Goal: Transaction & Acquisition: Book appointment/travel/reservation

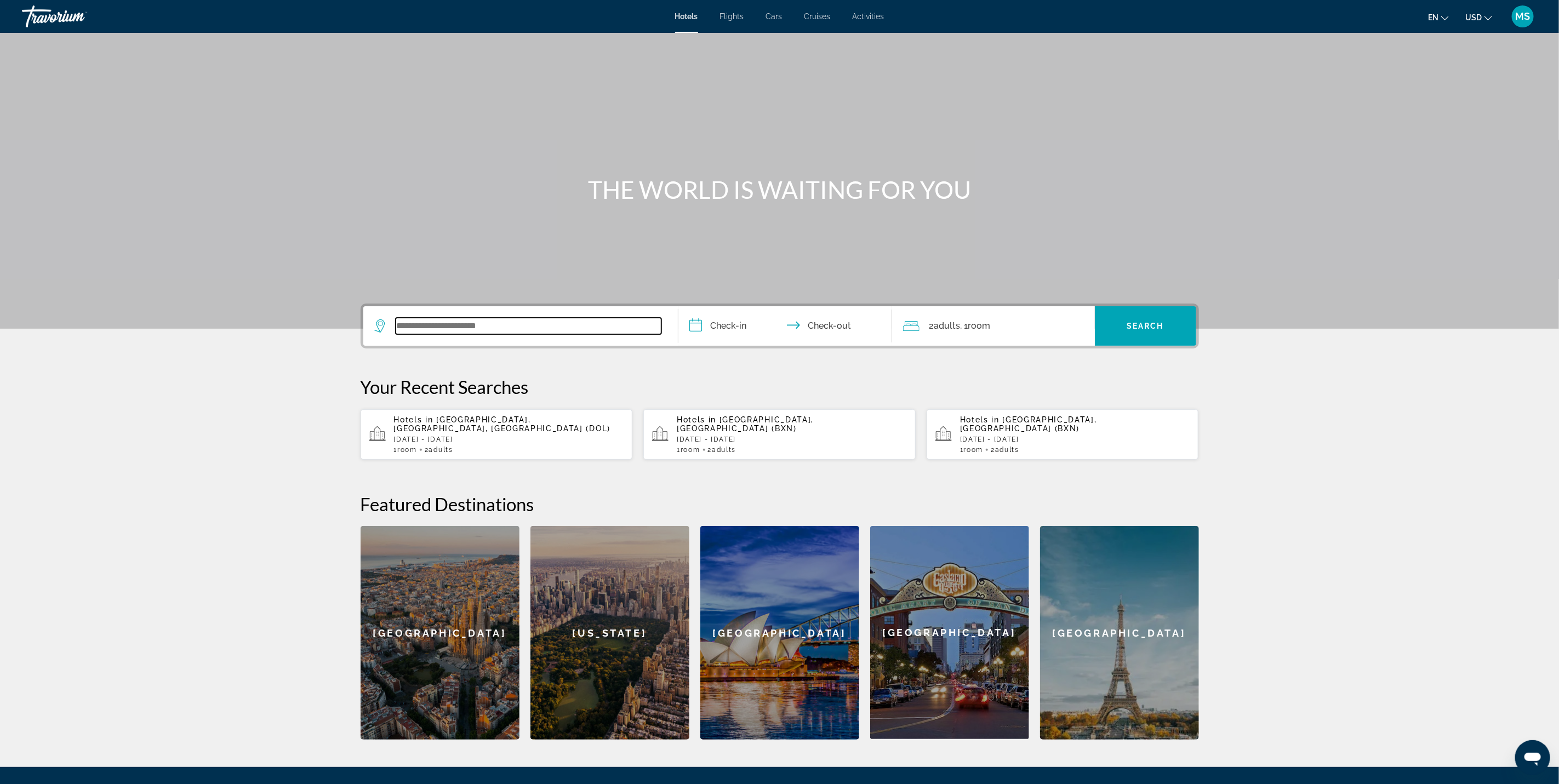
click at [477, 327] on input "Search widget" at bounding box center [528, 326] width 266 height 17
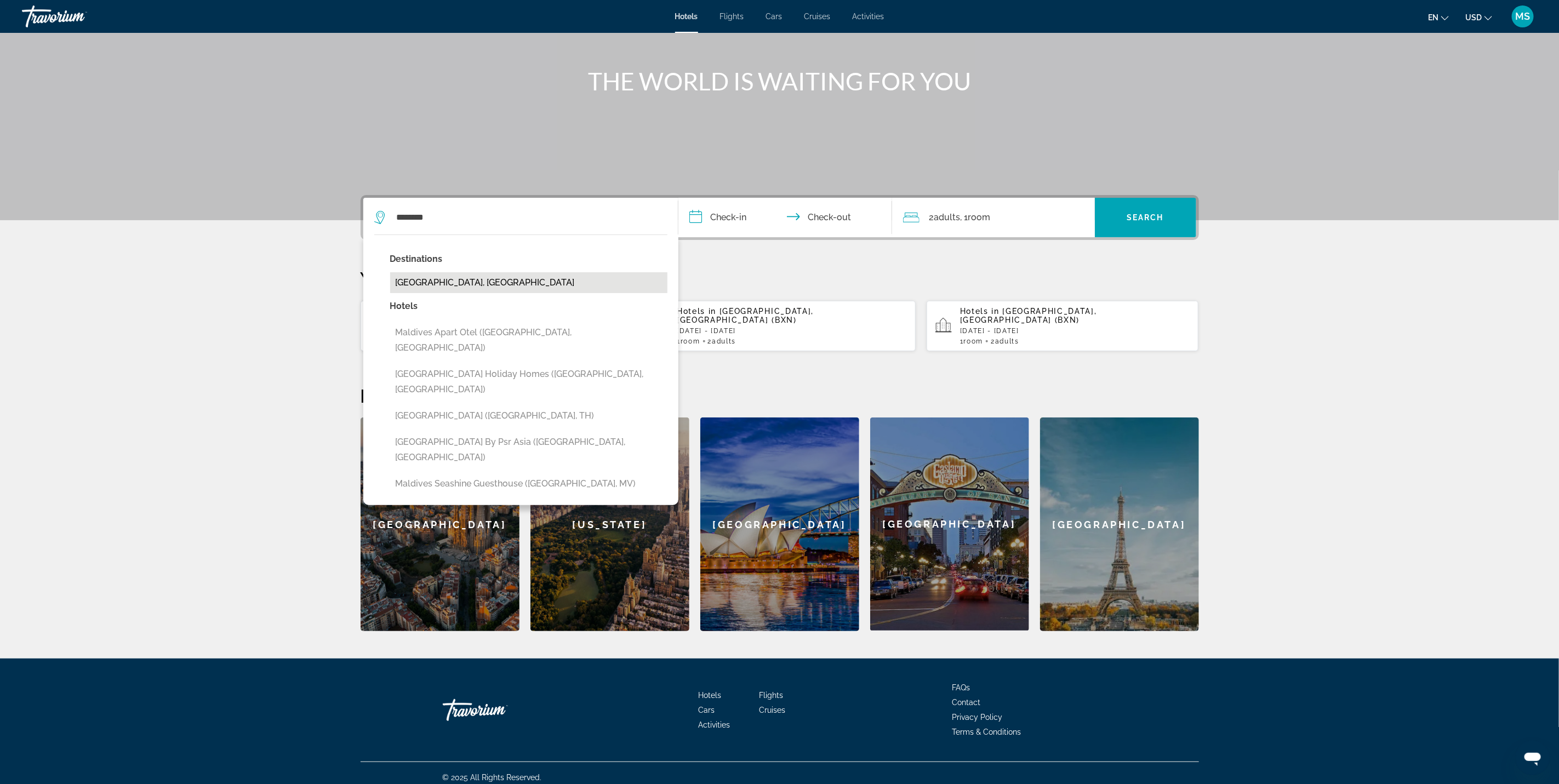
click at [471, 283] on button "[GEOGRAPHIC_DATA], [GEOGRAPHIC_DATA]" at bounding box center [529, 282] width 277 height 21
type input "**********"
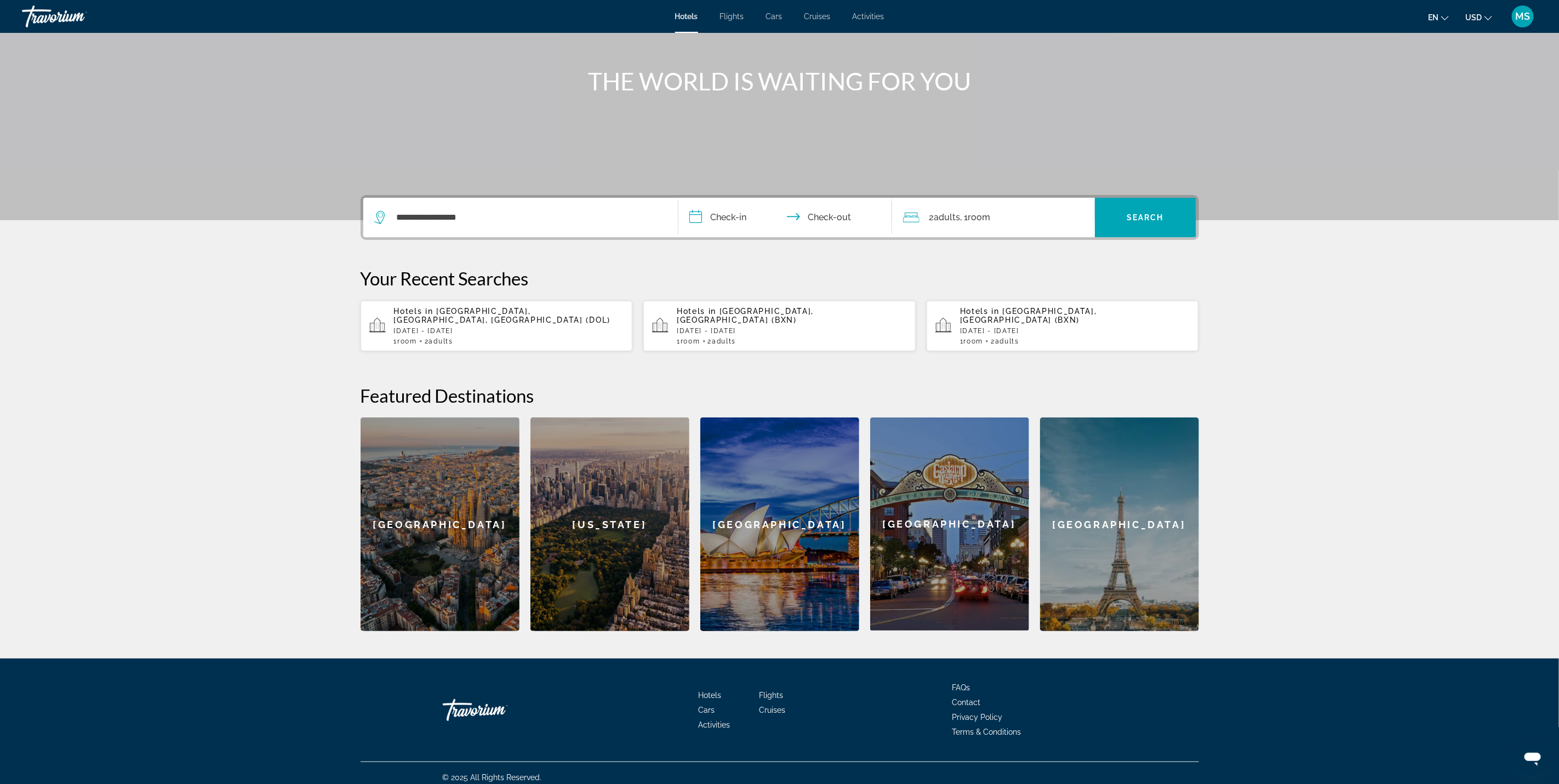
click at [743, 211] on input "**********" at bounding box center [787, 219] width 218 height 43
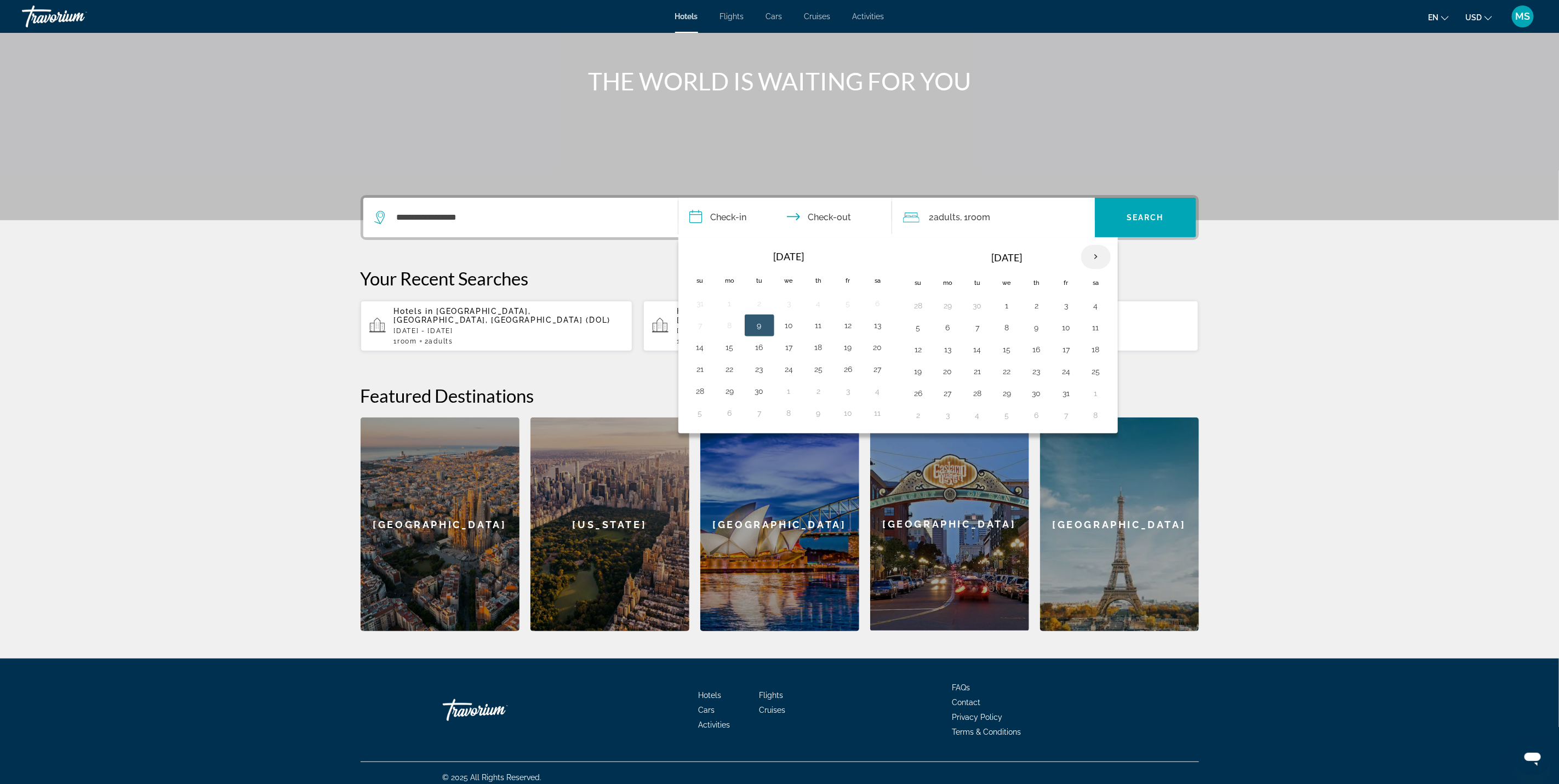
click at [1108, 255] on th "Next month" at bounding box center [1096, 257] width 30 height 24
click at [1108, 255] on th "Next month" at bounding box center [1096, 257] width 30 height 24
click at [1107, 255] on th "Next month" at bounding box center [1096, 257] width 30 height 24
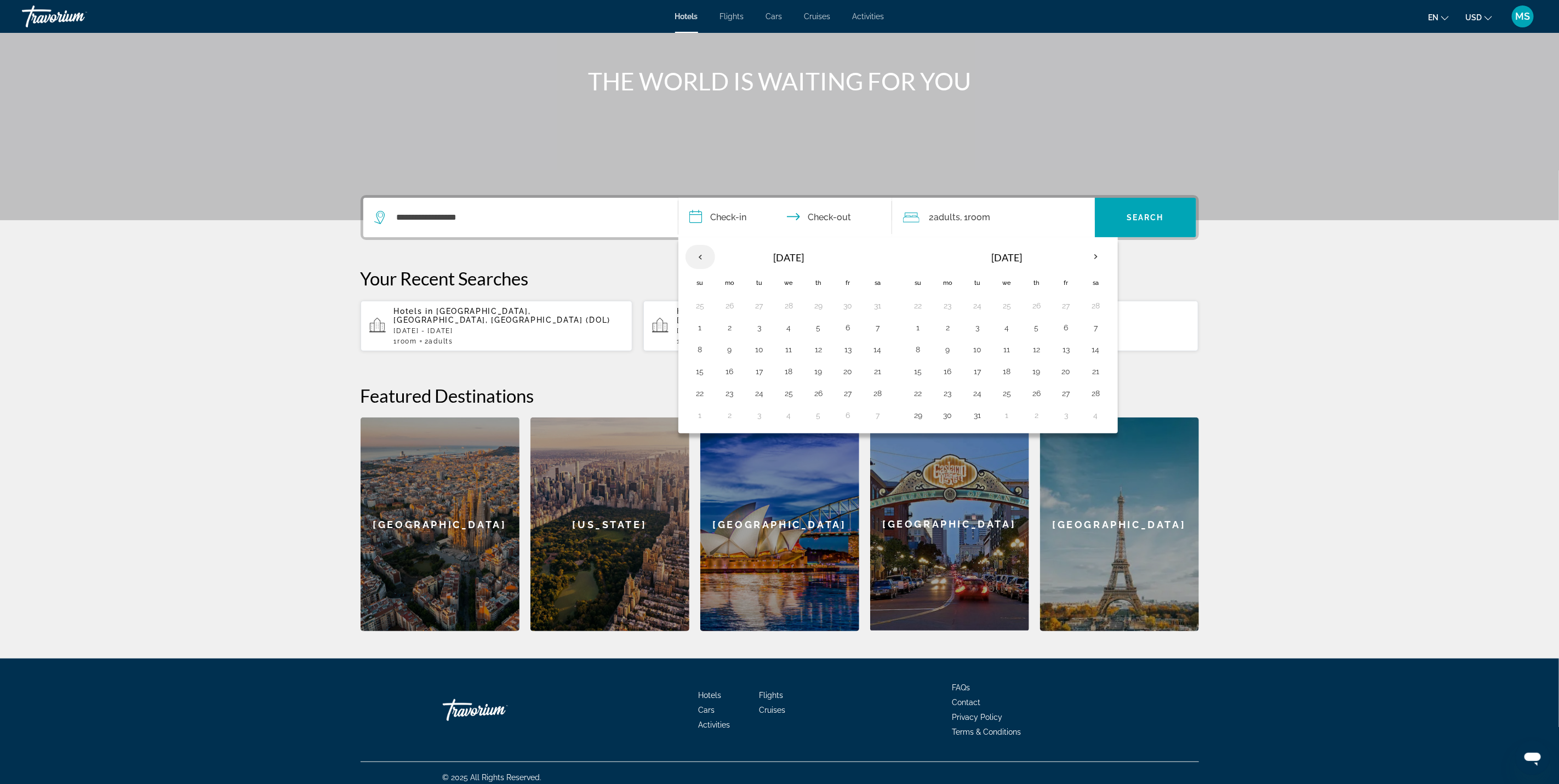
click at [704, 258] on th "Previous month" at bounding box center [700, 257] width 30 height 24
click at [850, 312] on button "2" at bounding box center [848, 306] width 18 height 15
click at [698, 351] on button "11" at bounding box center [700, 349] width 18 height 15
type input "**********"
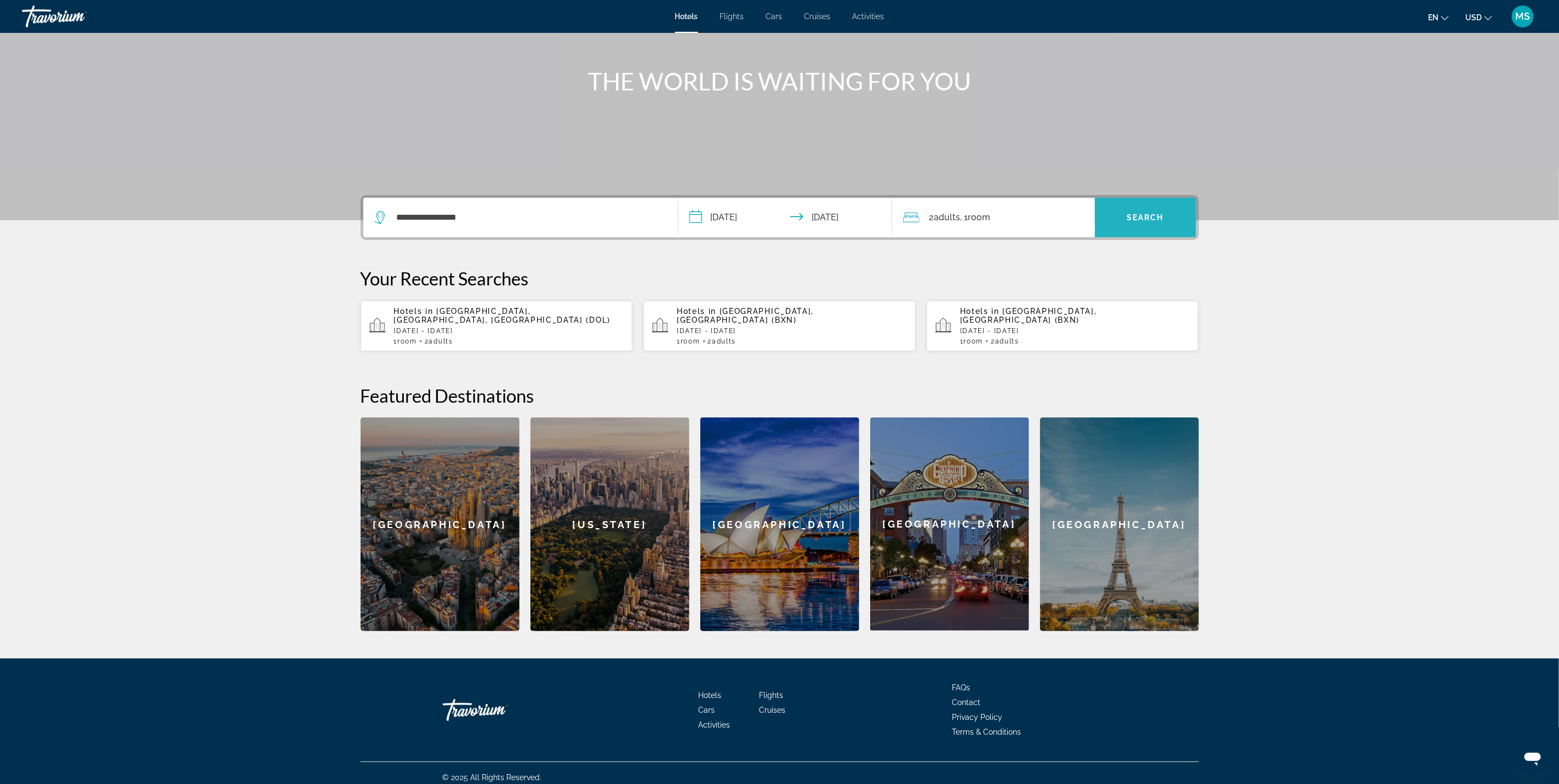
click at [1162, 220] on span "Search" at bounding box center [1145, 217] width 37 height 9
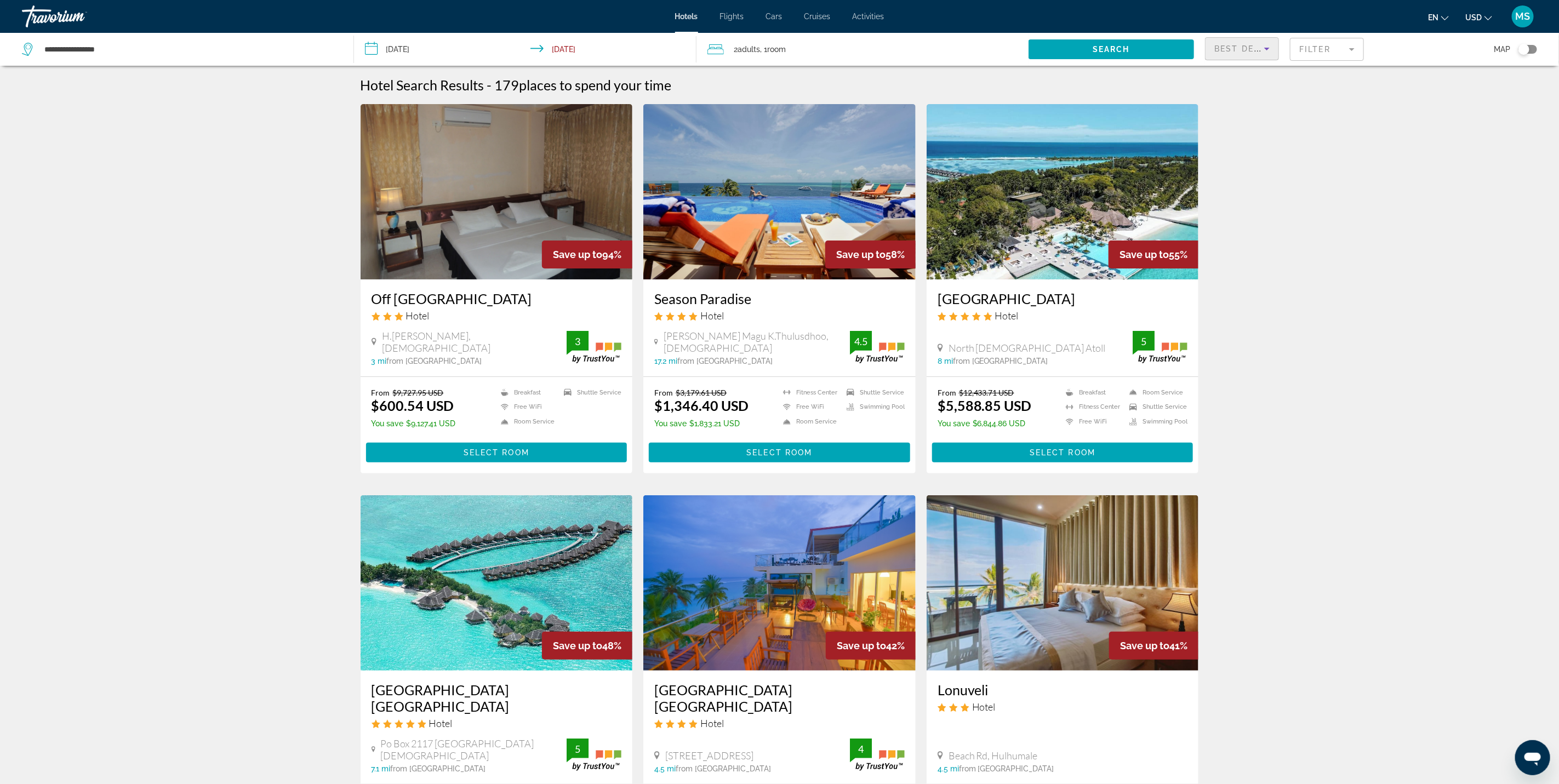
click at [1256, 48] on span "Best Deals" at bounding box center [1243, 49] width 57 height 9
click at [1382, 213] on div at bounding box center [779, 392] width 1559 height 784
click at [1335, 51] on mat-form-field "Filter" at bounding box center [1327, 49] width 74 height 23
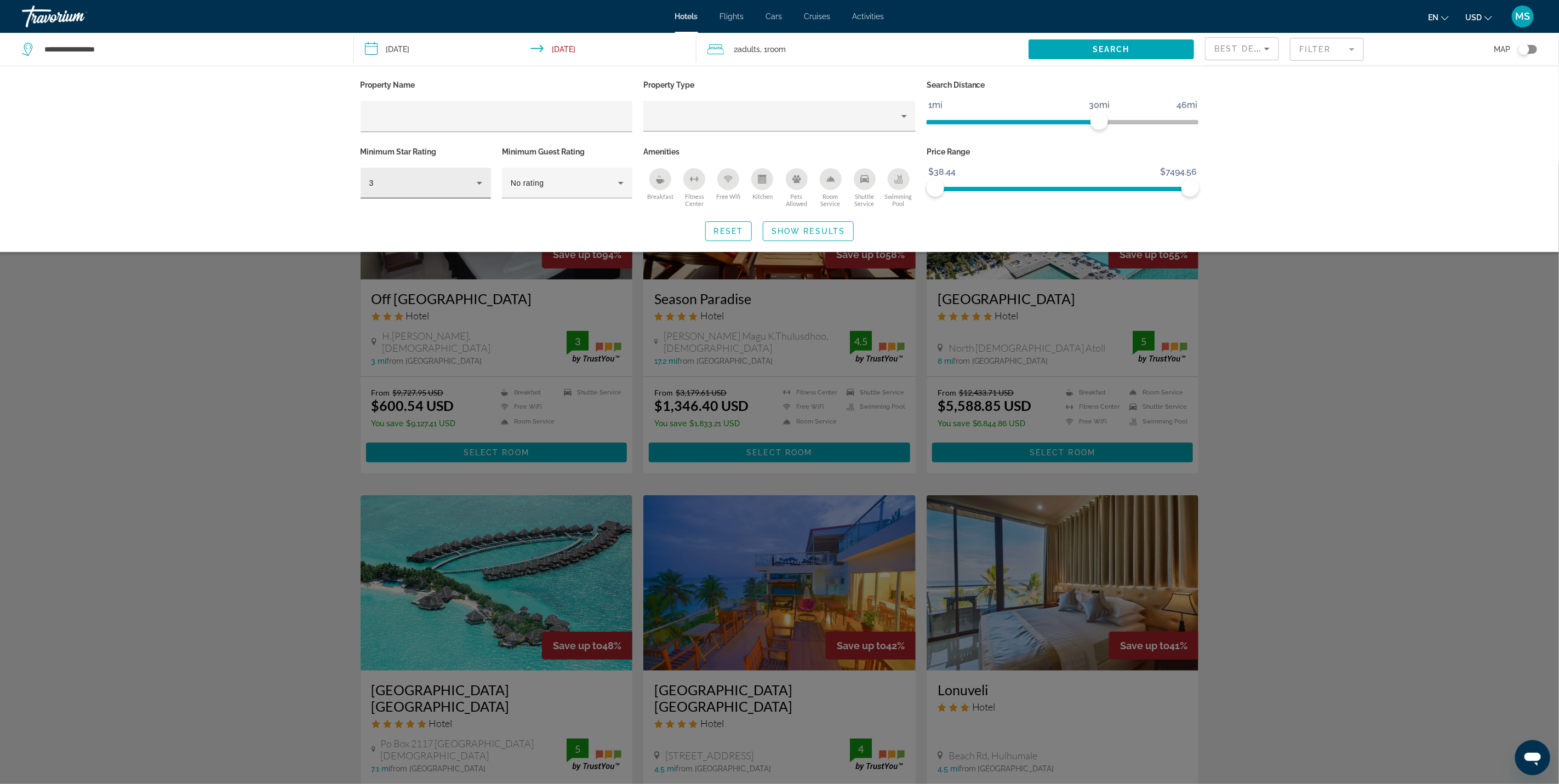
click at [398, 191] on div "3" at bounding box center [426, 183] width 113 height 30
click at [395, 247] on mat-option "4" at bounding box center [425, 241] width 130 height 26
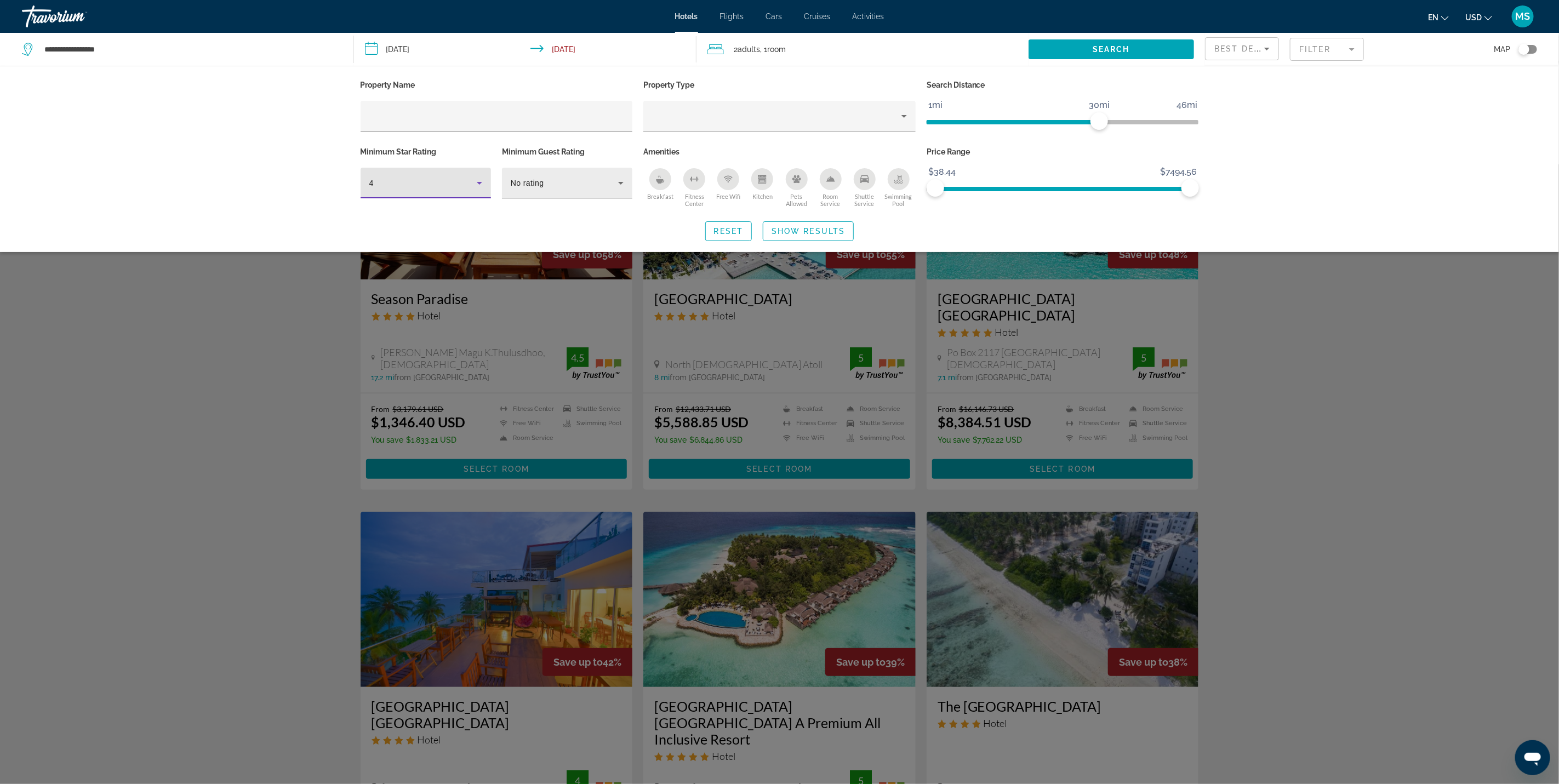
click at [620, 185] on icon "Hotel Filters" at bounding box center [620, 183] width 13 height 13
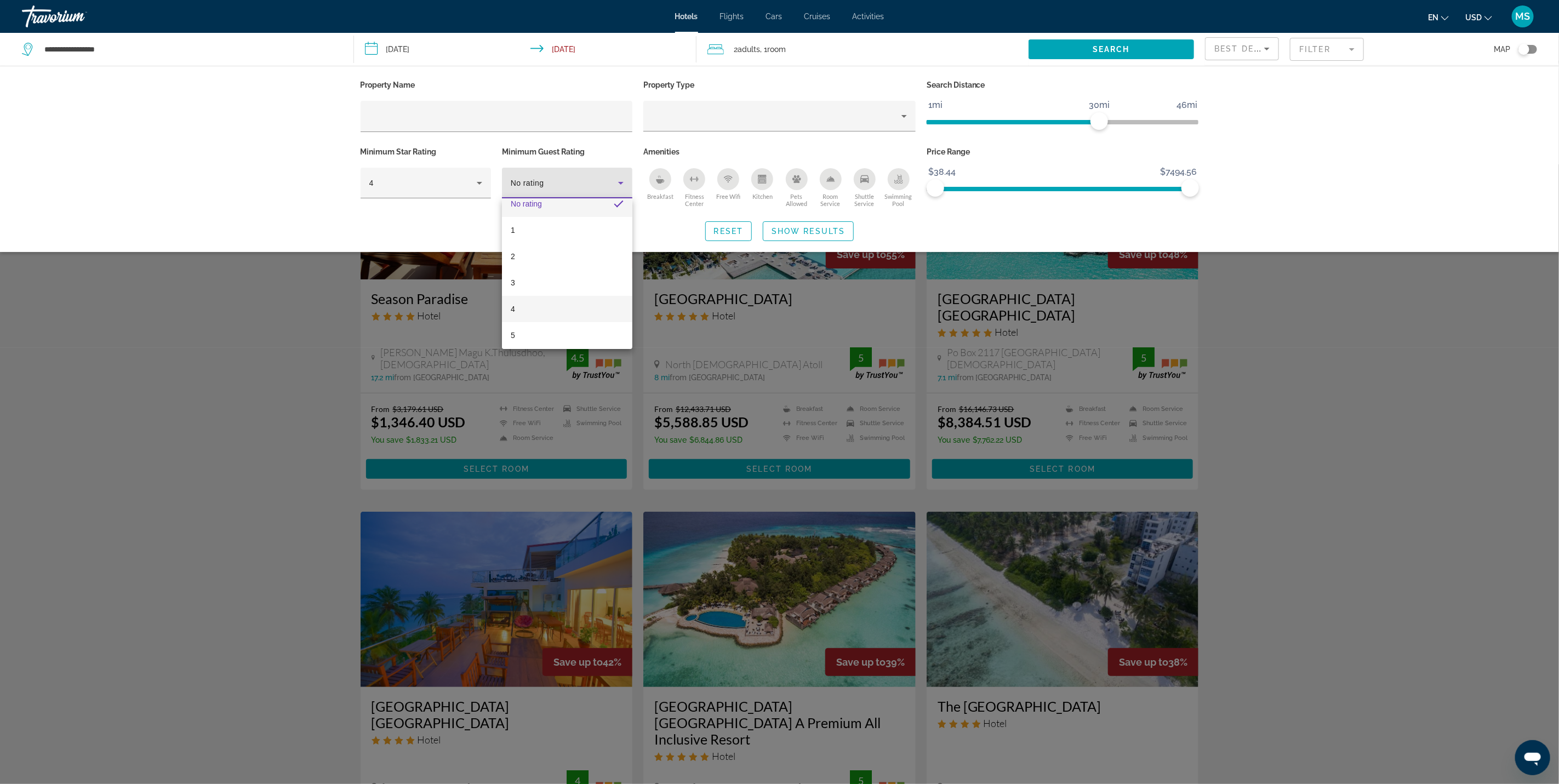
scroll to position [15, 0]
click at [564, 301] on mat-option "4" at bounding box center [567, 305] width 130 height 26
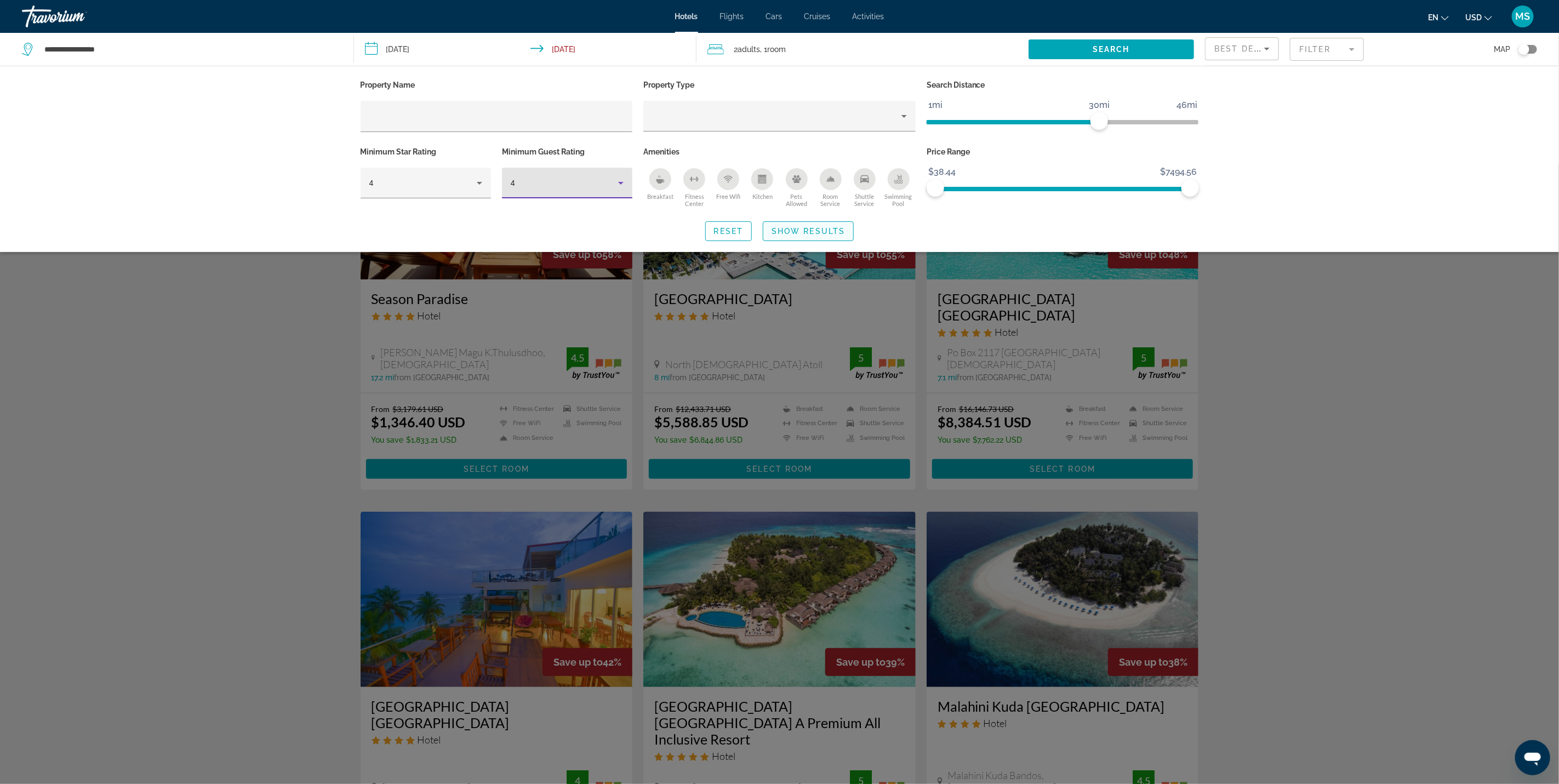
click at [824, 233] on span "Show Results" at bounding box center [808, 231] width 74 height 9
click at [824, 233] on img "Main content" at bounding box center [779, 192] width 272 height 175
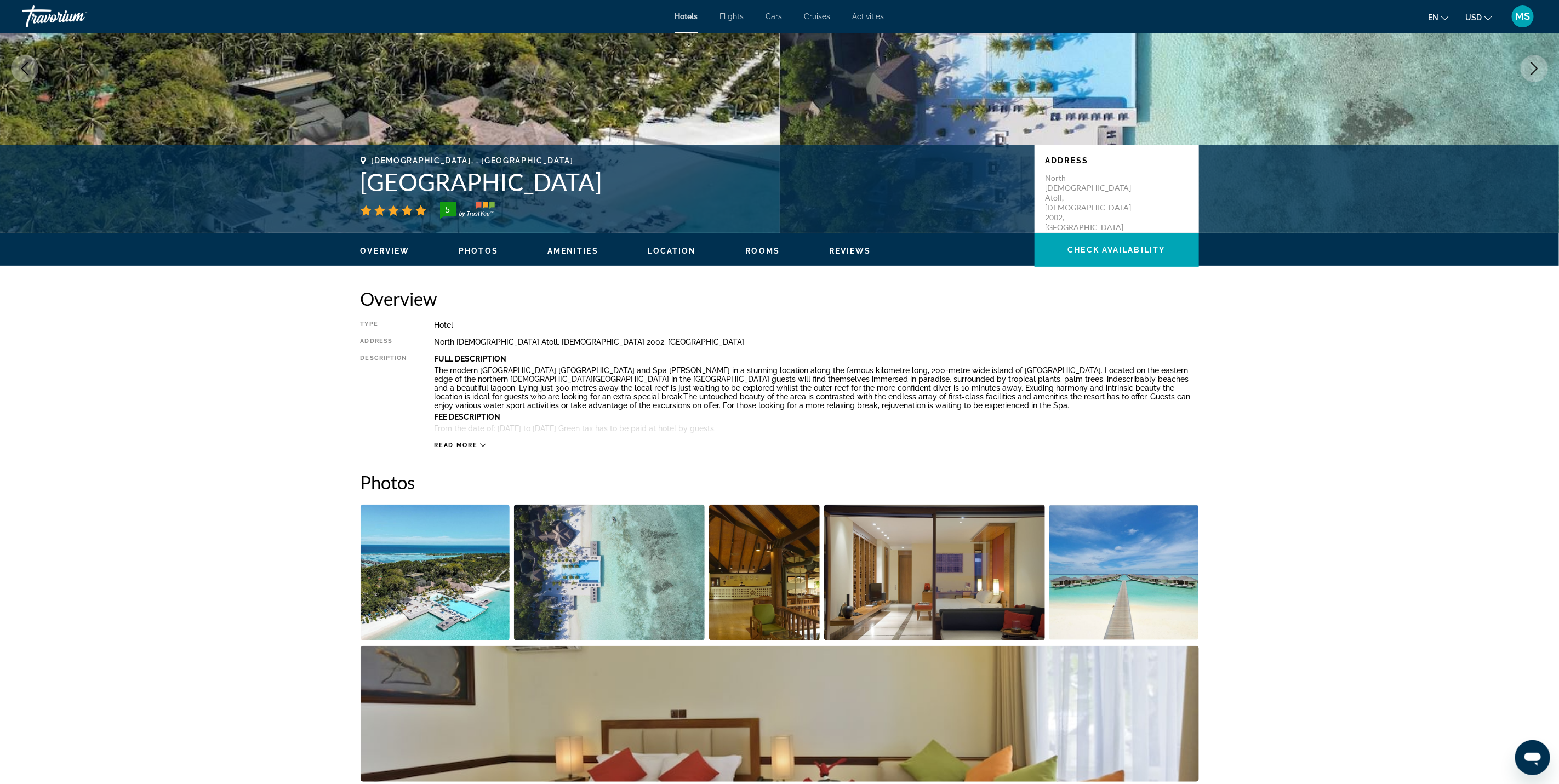
scroll to position [328, 0]
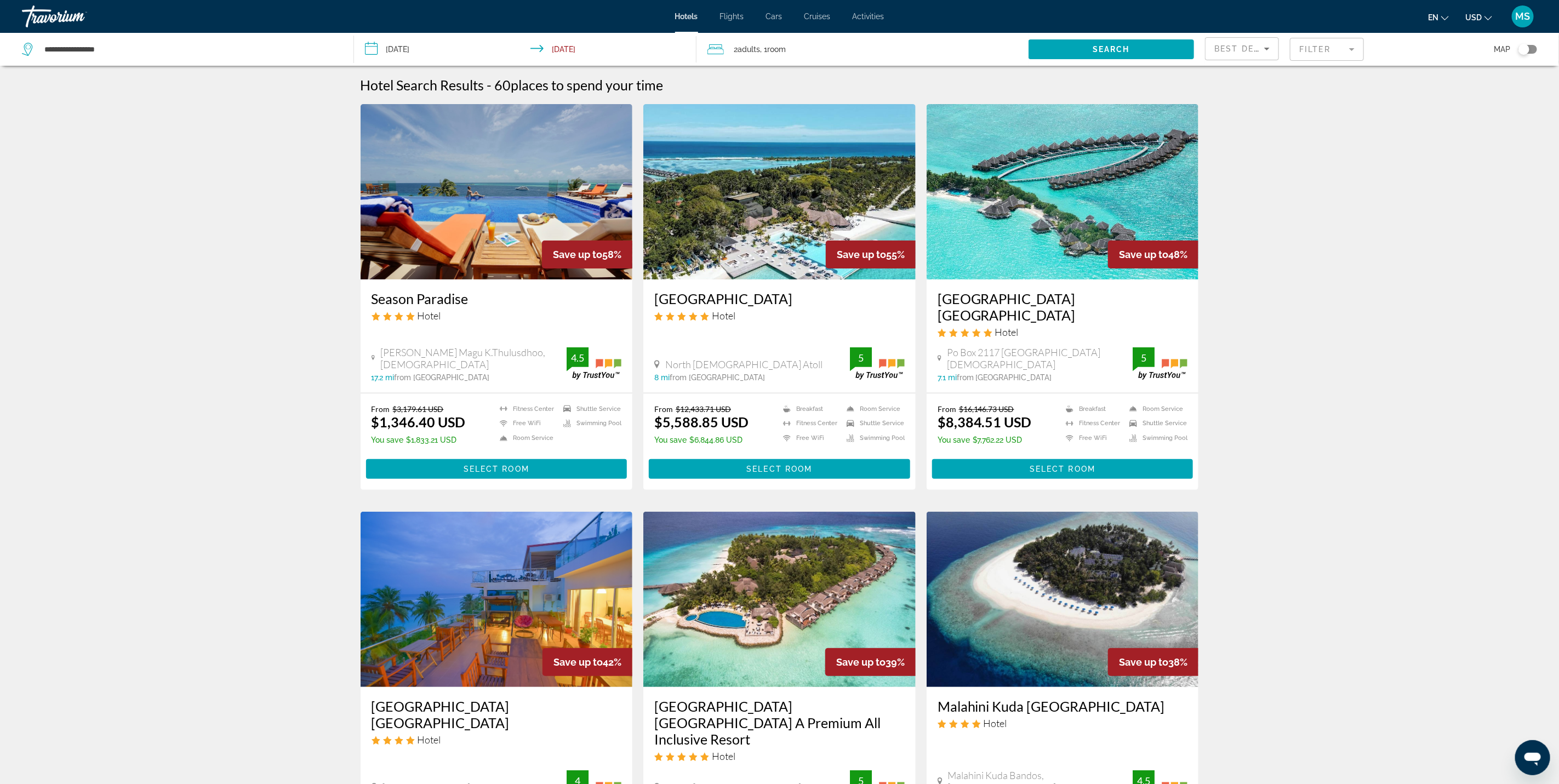
click at [1307, 46] on mat-form-field "Filter" at bounding box center [1327, 49] width 74 height 23
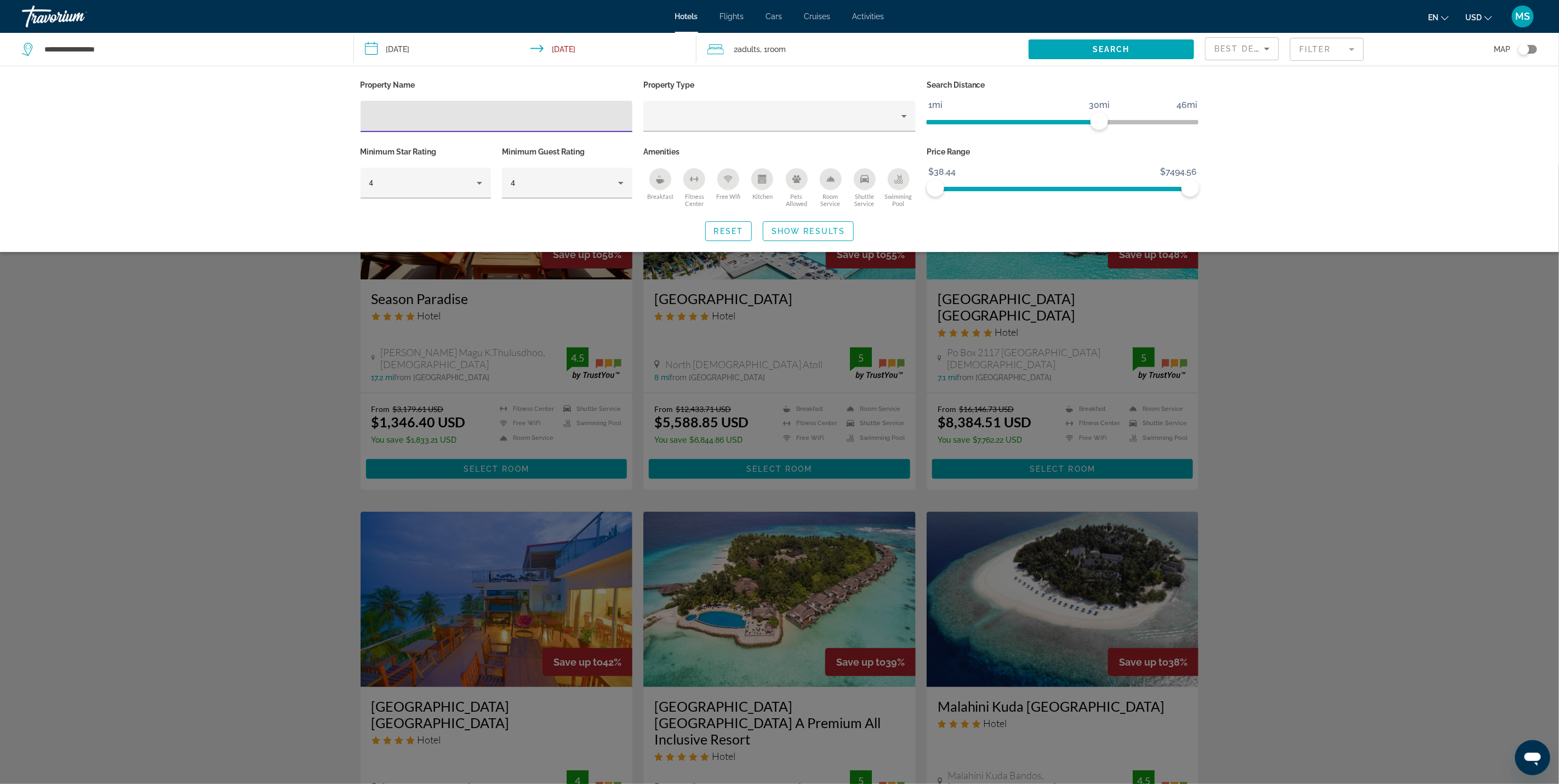
click at [1391, 412] on div "Search widget" at bounding box center [779, 474] width 1559 height 619
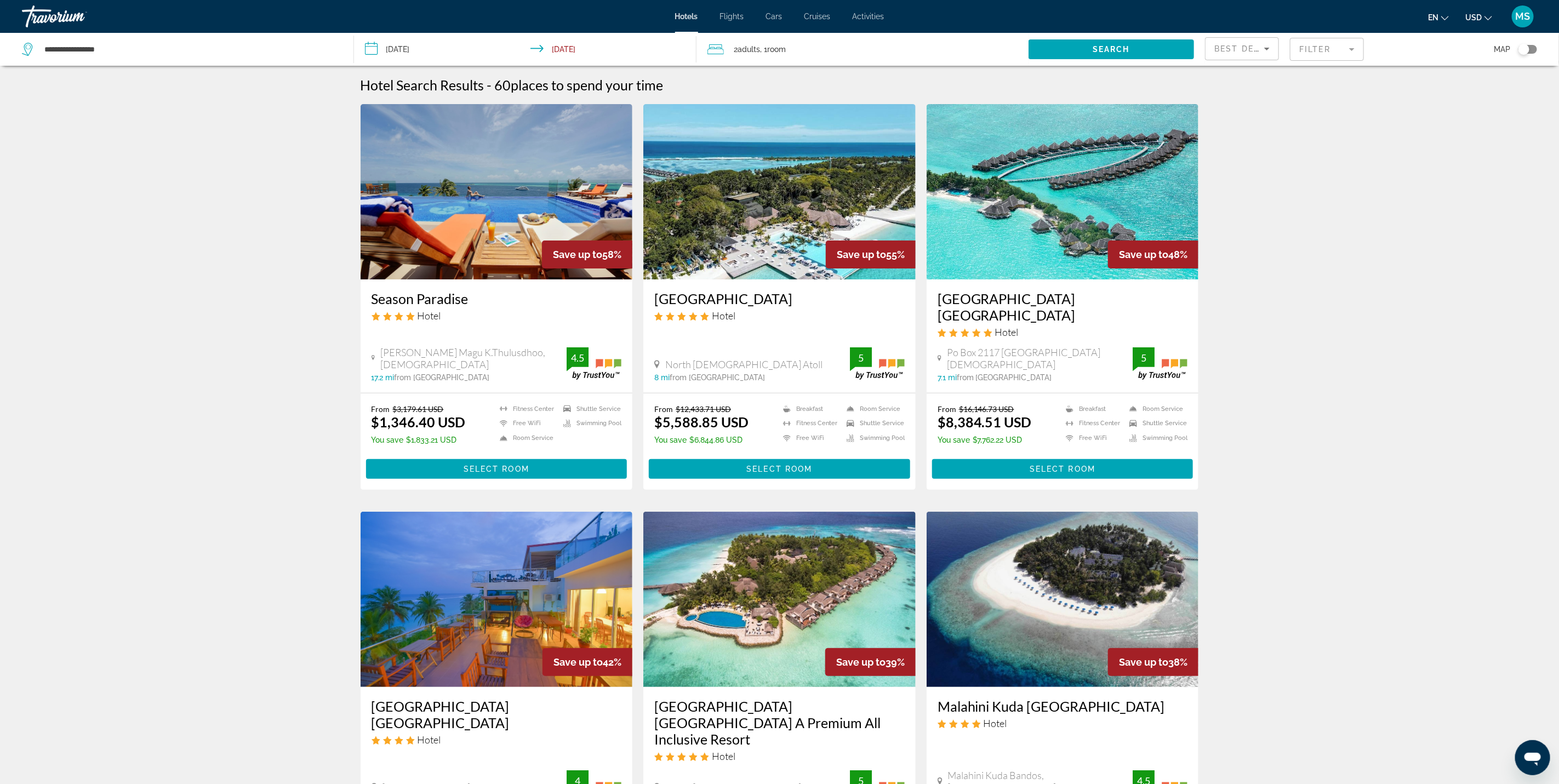
click at [1483, 10] on button "USD USD ($) MXN (Mex$) CAD (Can$) GBP (£) EUR (€) AUD (A$) NZD (NZ$) CNY (CN¥)" at bounding box center [1478, 17] width 27 height 16
click at [1470, 101] on button "EUR (€)" at bounding box center [1456, 100] width 54 height 14
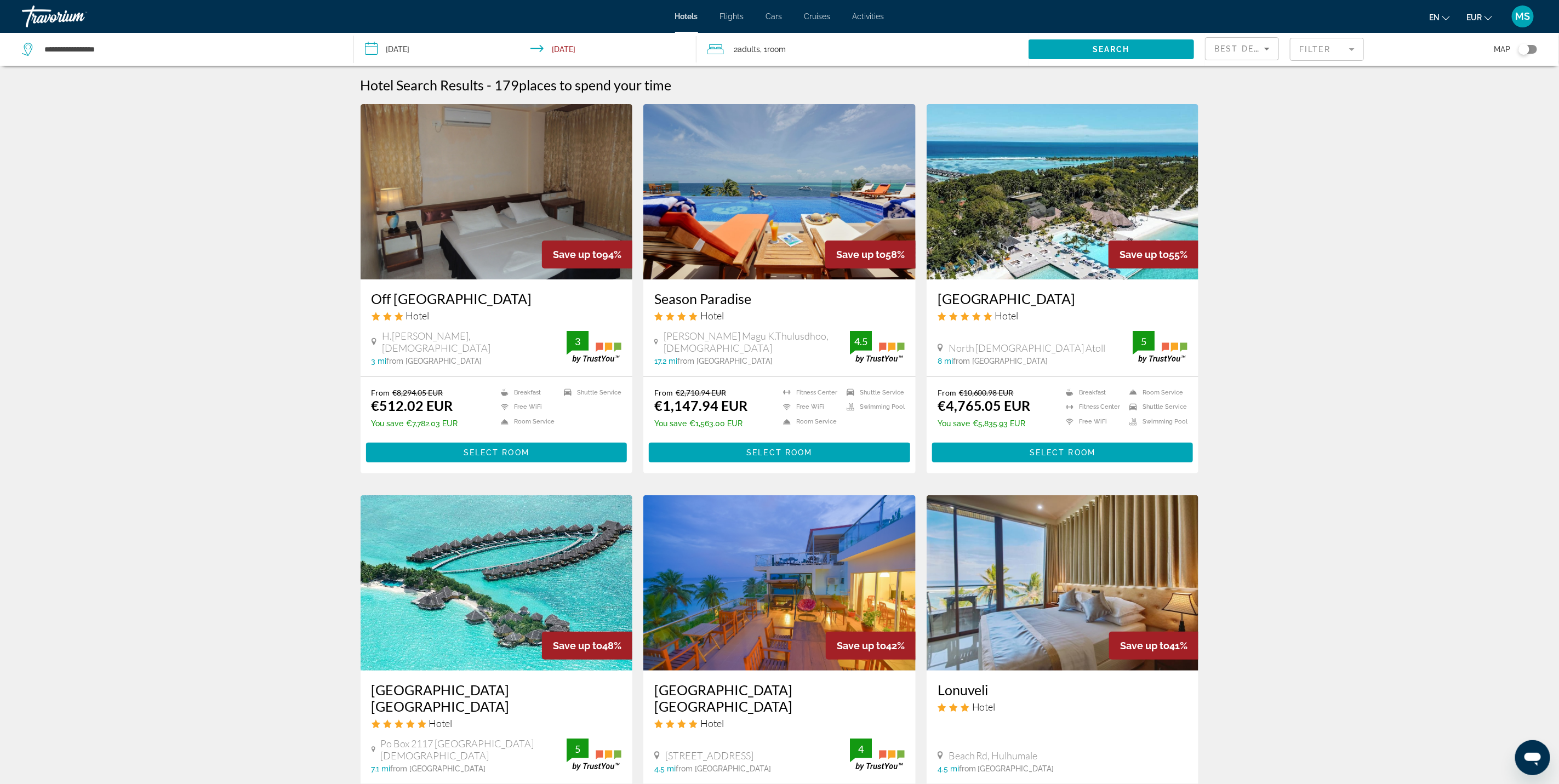
scroll to position [82, 0]
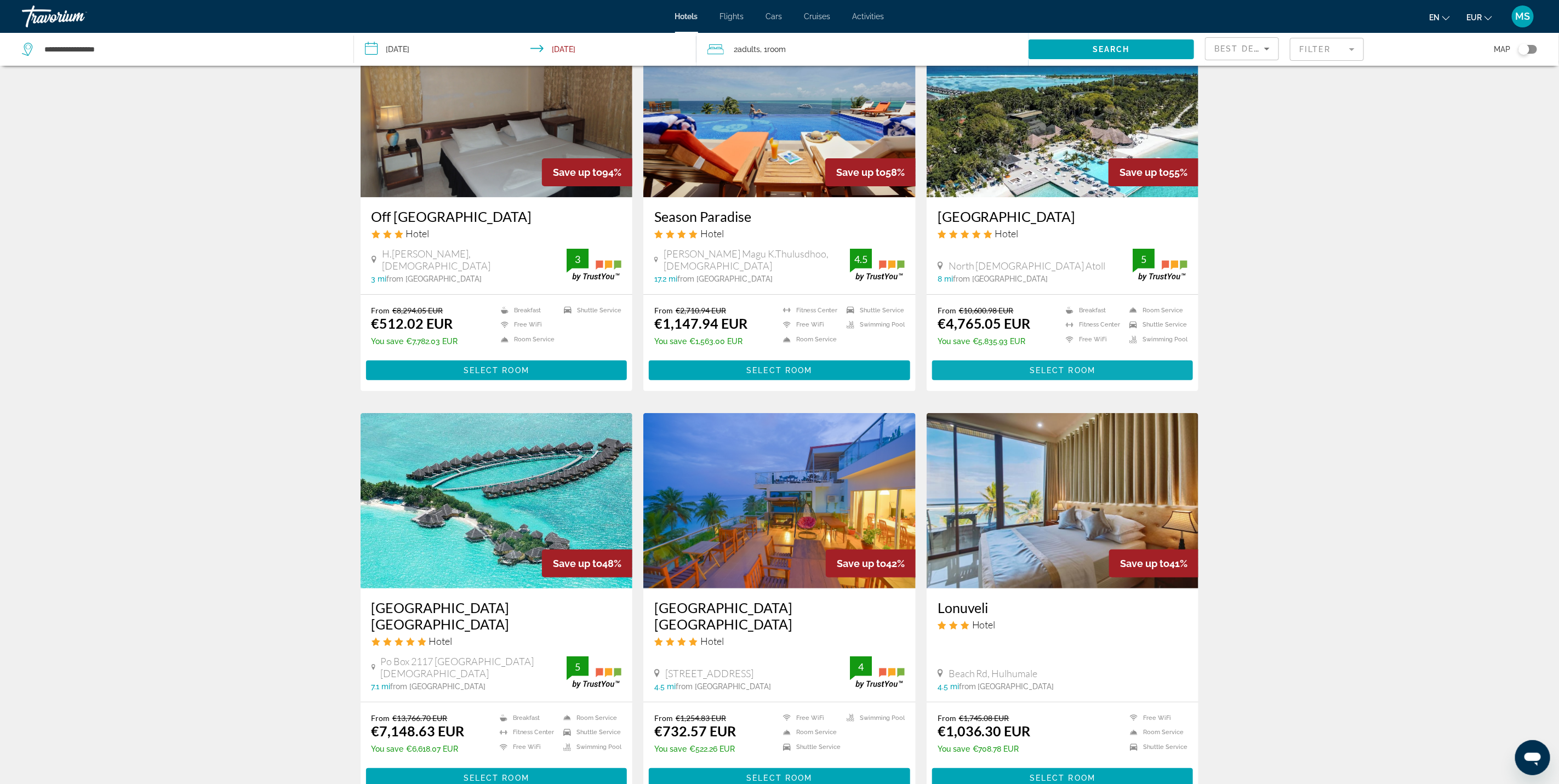
click at [1166, 372] on span "Main content" at bounding box center [1063, 370] width 261 height 26
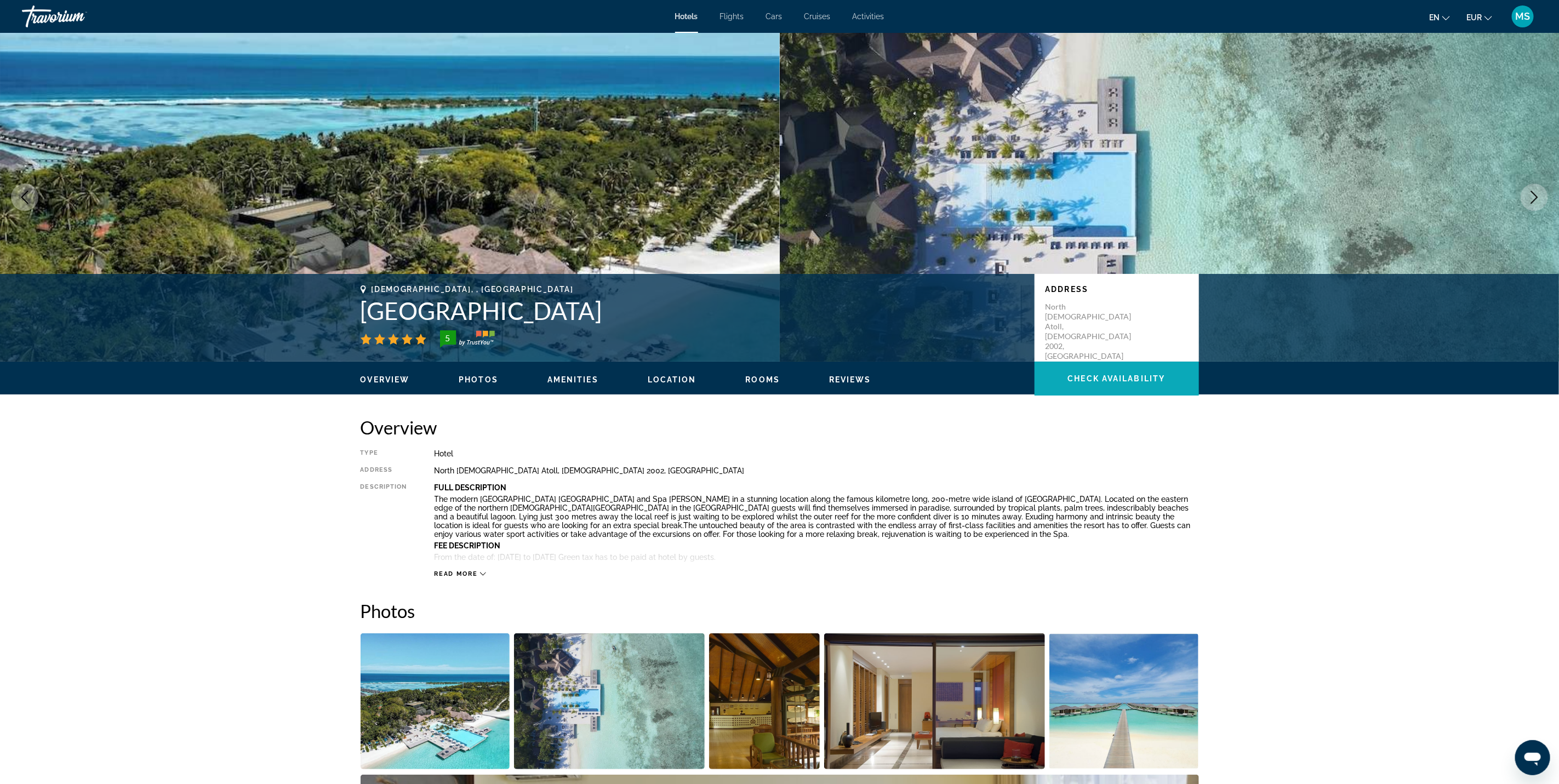
click at [1139, 395] on span "Main content" at bounding box center [1117, 378] width 165 height 34
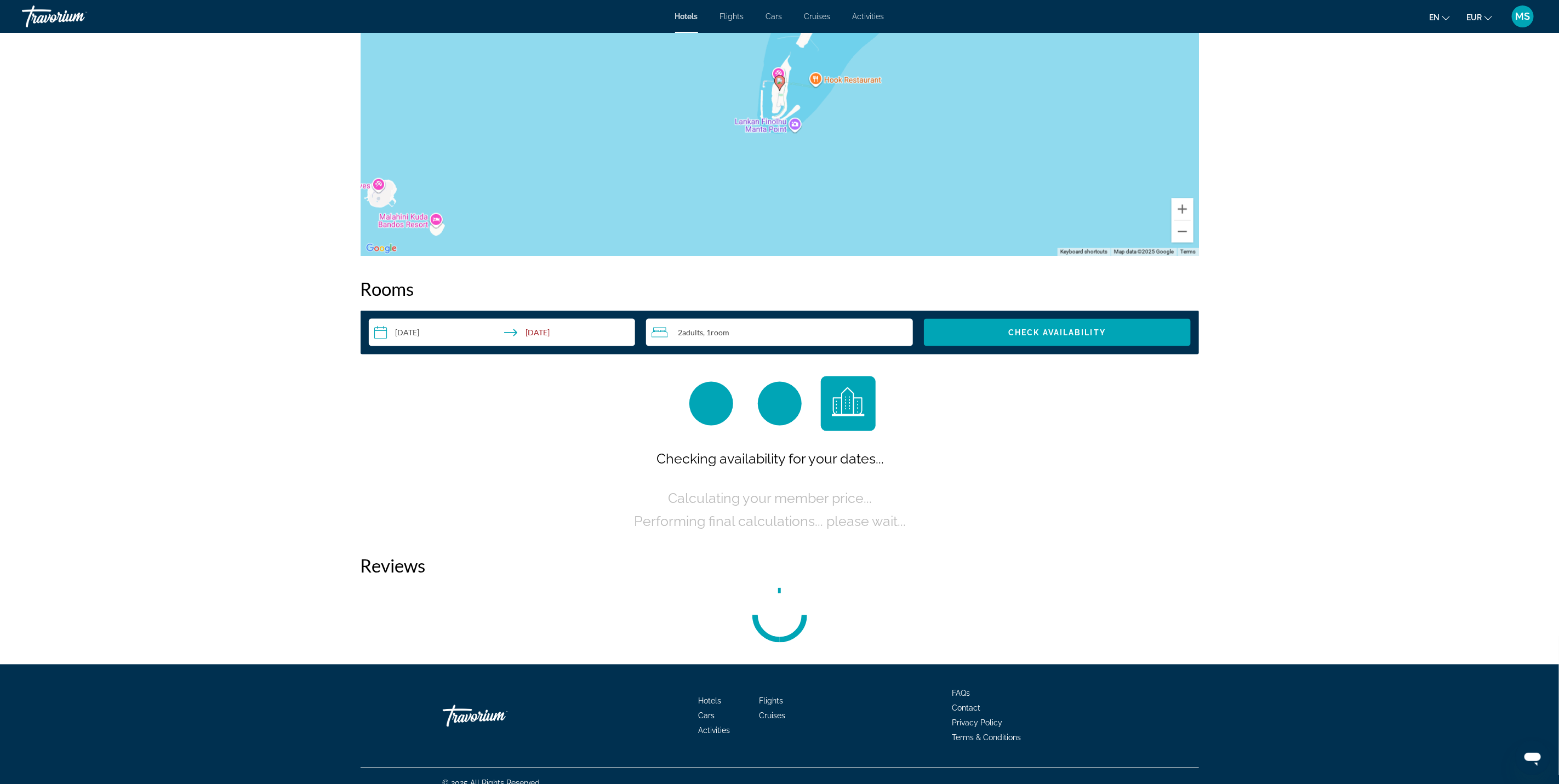
scroll to position [1188, 0]
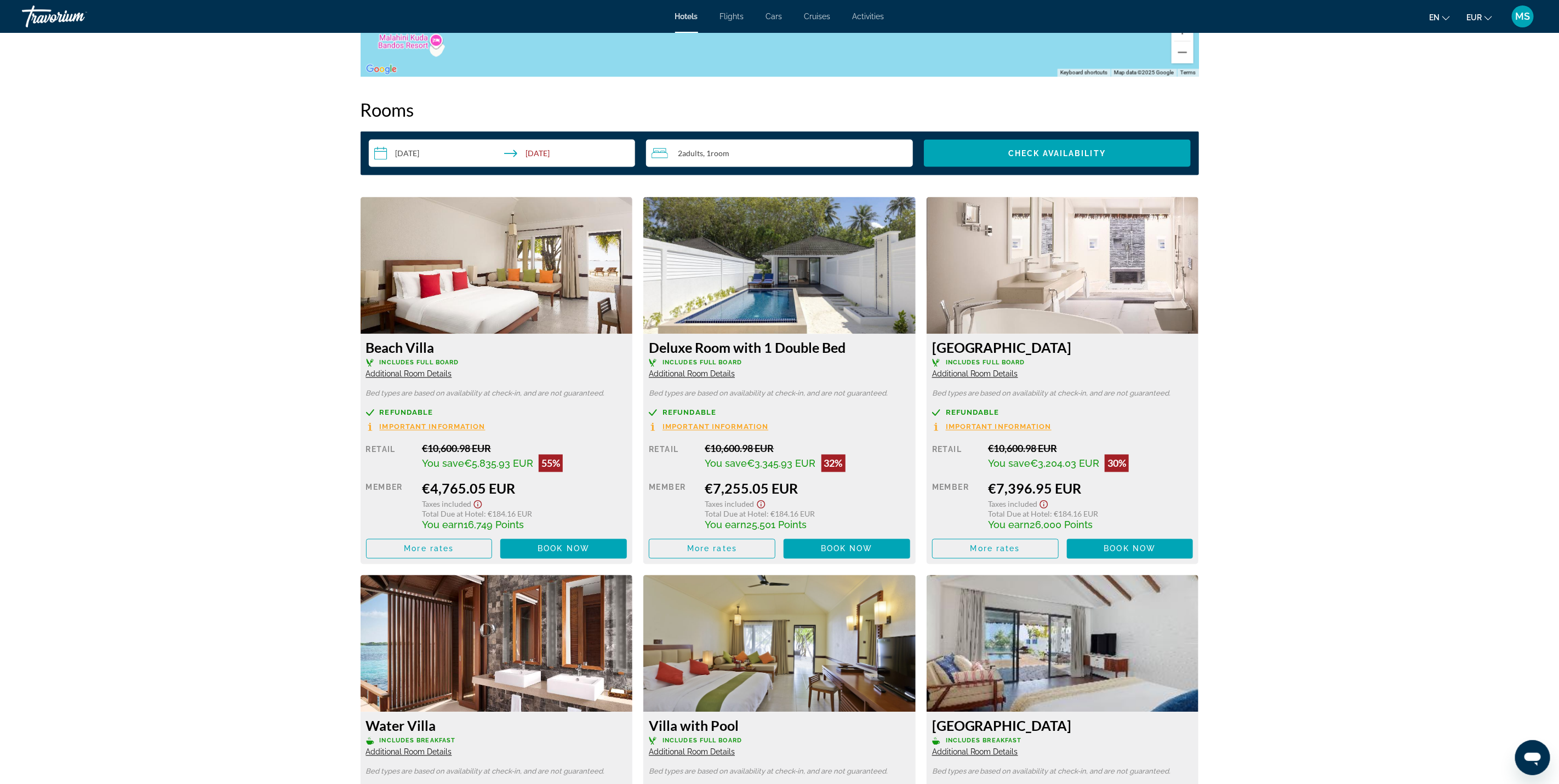
scroll to position [1435, 0]
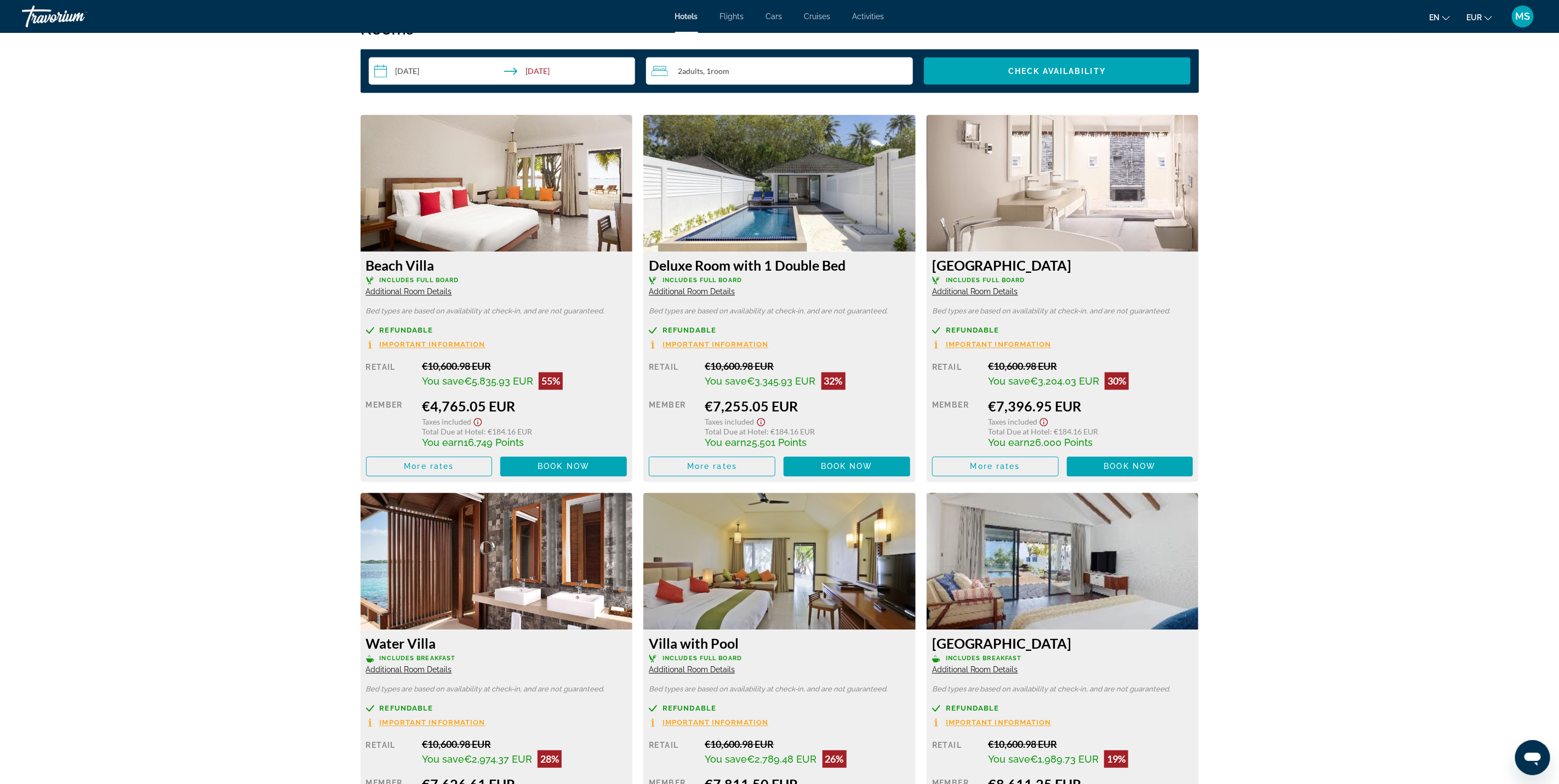
click at [440, 189] on img "Main content" at bounding box center [496, 184] width 272 height 137
click at [435, 464] on span "More rates" at bounding box center [428, 467] width 50 height 9
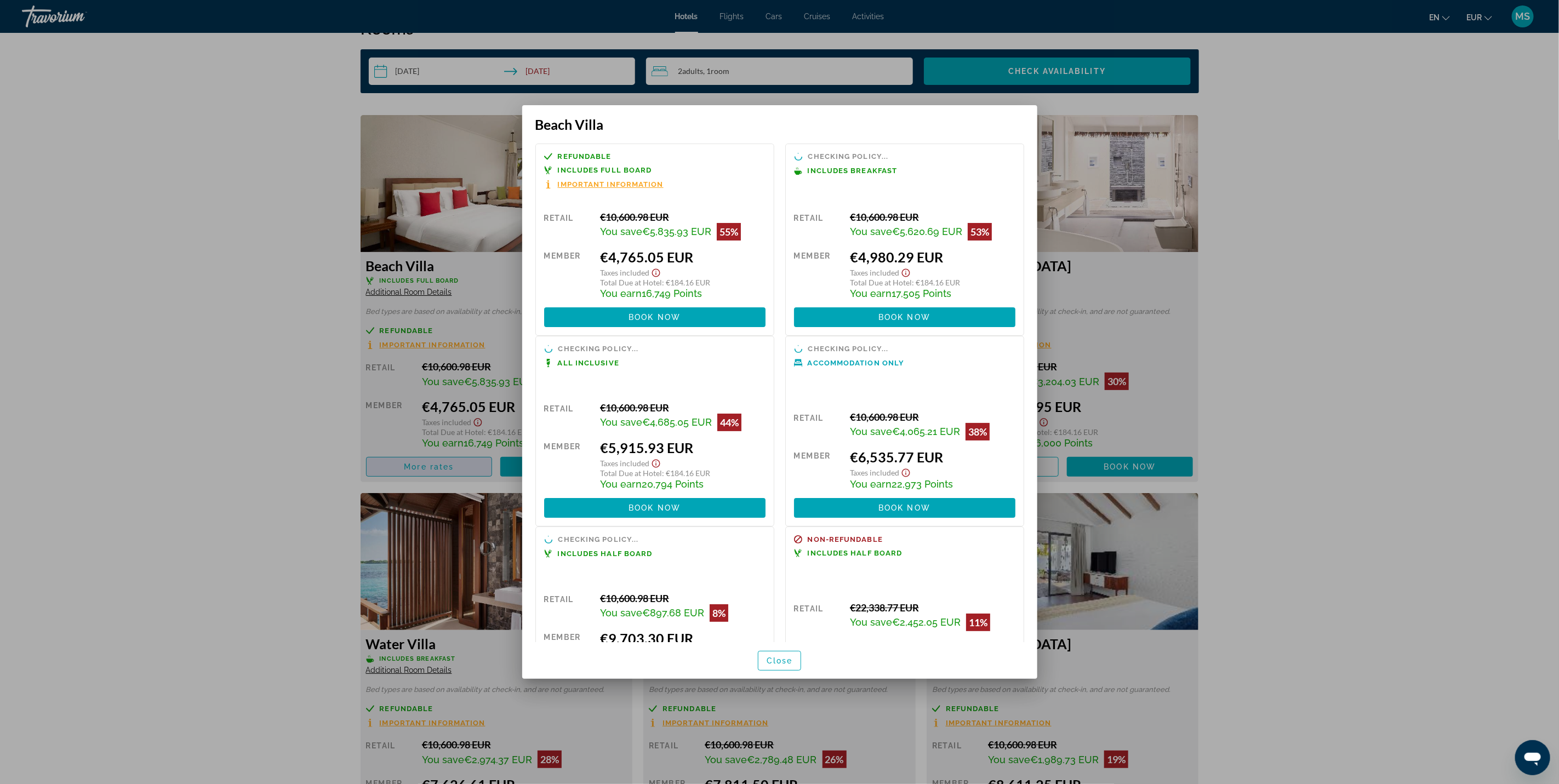
scroll to position [0, 0]
click at [1535, 257] on div at bounding box center [779, 392] width 1559 height 784
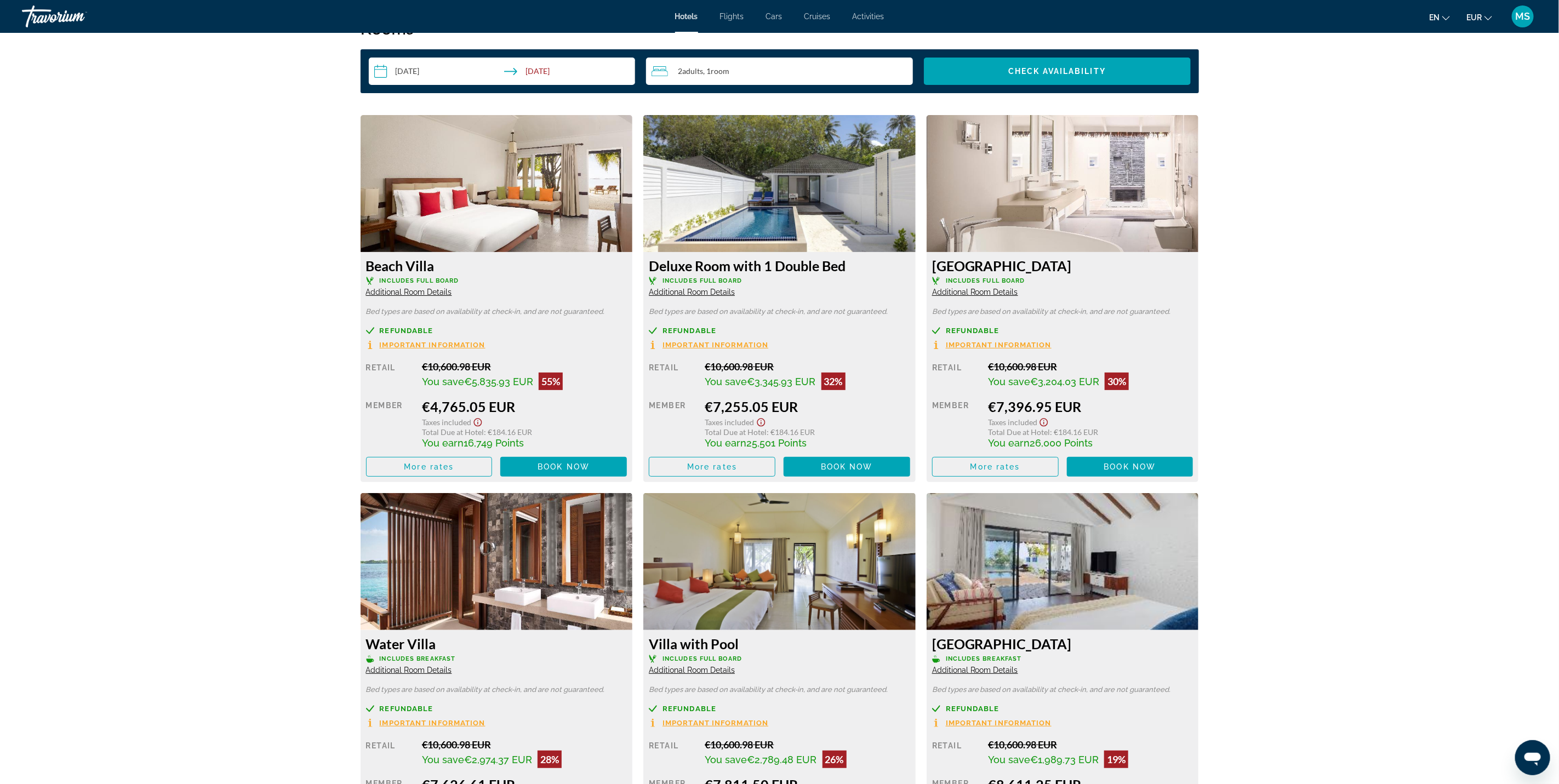
scroll to position [1435, 0]
click at [388, 295] on span "Additional Room Details" at bounding box center [409, 292] width 86 height 9
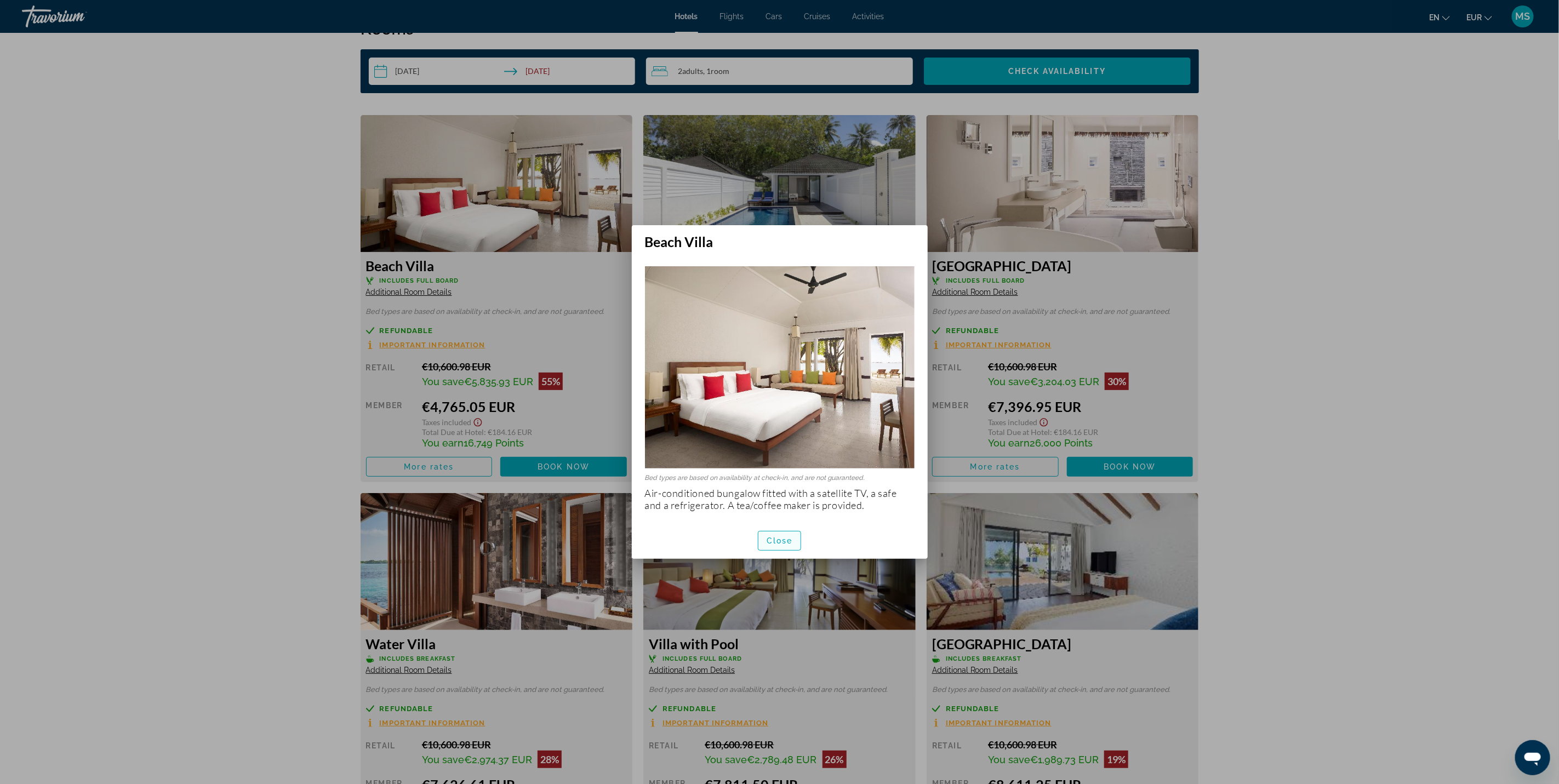
click at [783, 541] on span "Close" at bounding box center [779, 541] width 26 height 9
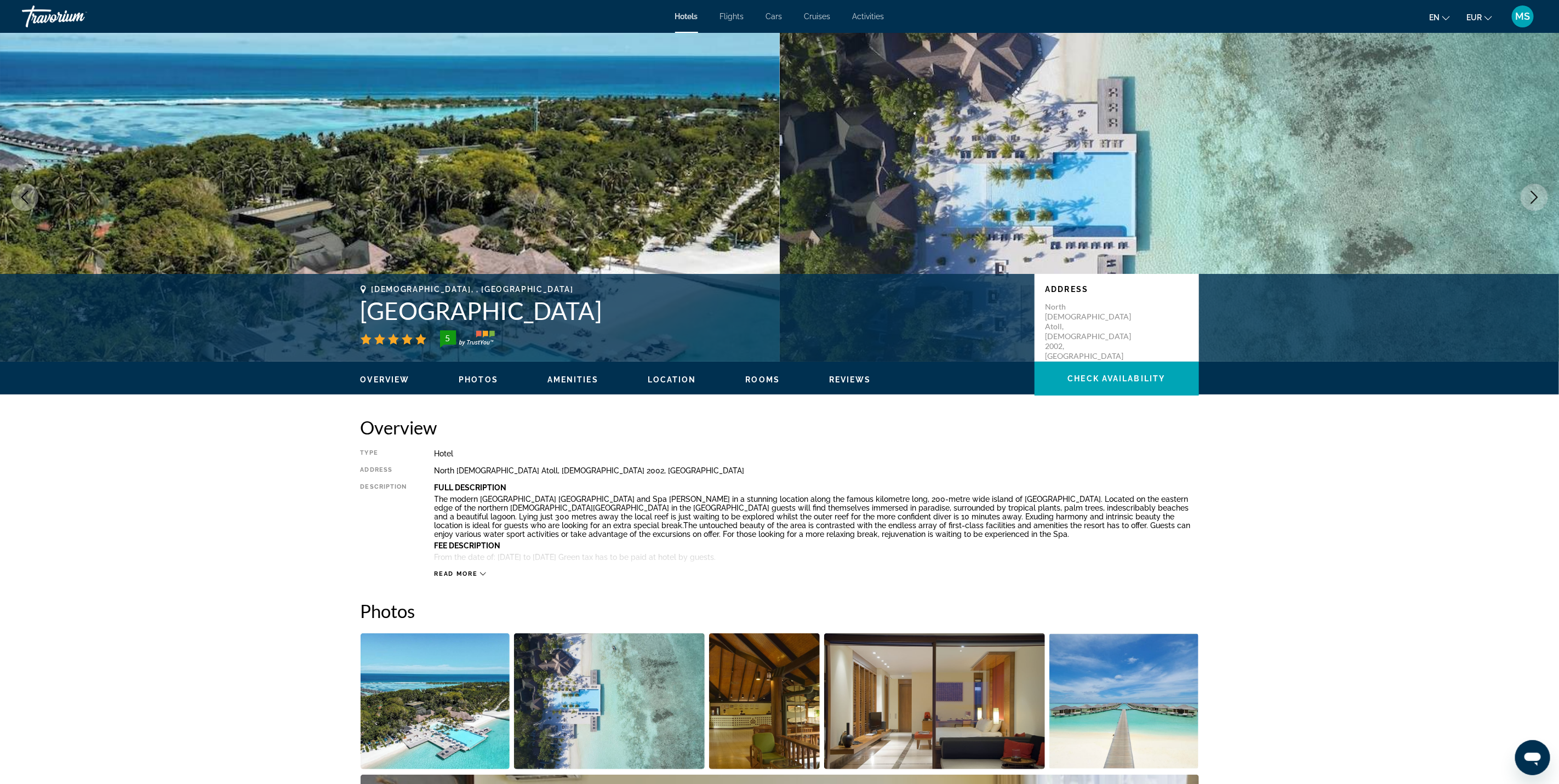
drag, startPoint x: 365, startPoint y: 312, endPoint x: 765, endPoint y: 311, distance: 400.0
click at [686, 306] on h1 "[GEOGRAPHIC_DATA]" at bounding box center [691, 310] width 663 height 29
drag, startPoint x: 765, startPoint y: 311, endPoint x: 692, endPoint y: 316, distance: 73.2
click at [692, 316] on h1 "[GEOGRAPHIC_DATA]" at bounding box center [691, 310] width 663 height 29
click at [742, 313] on h1 "[GEOGRAPHIC_DATA]" at bounding box center [691, 310] width 663 height 29
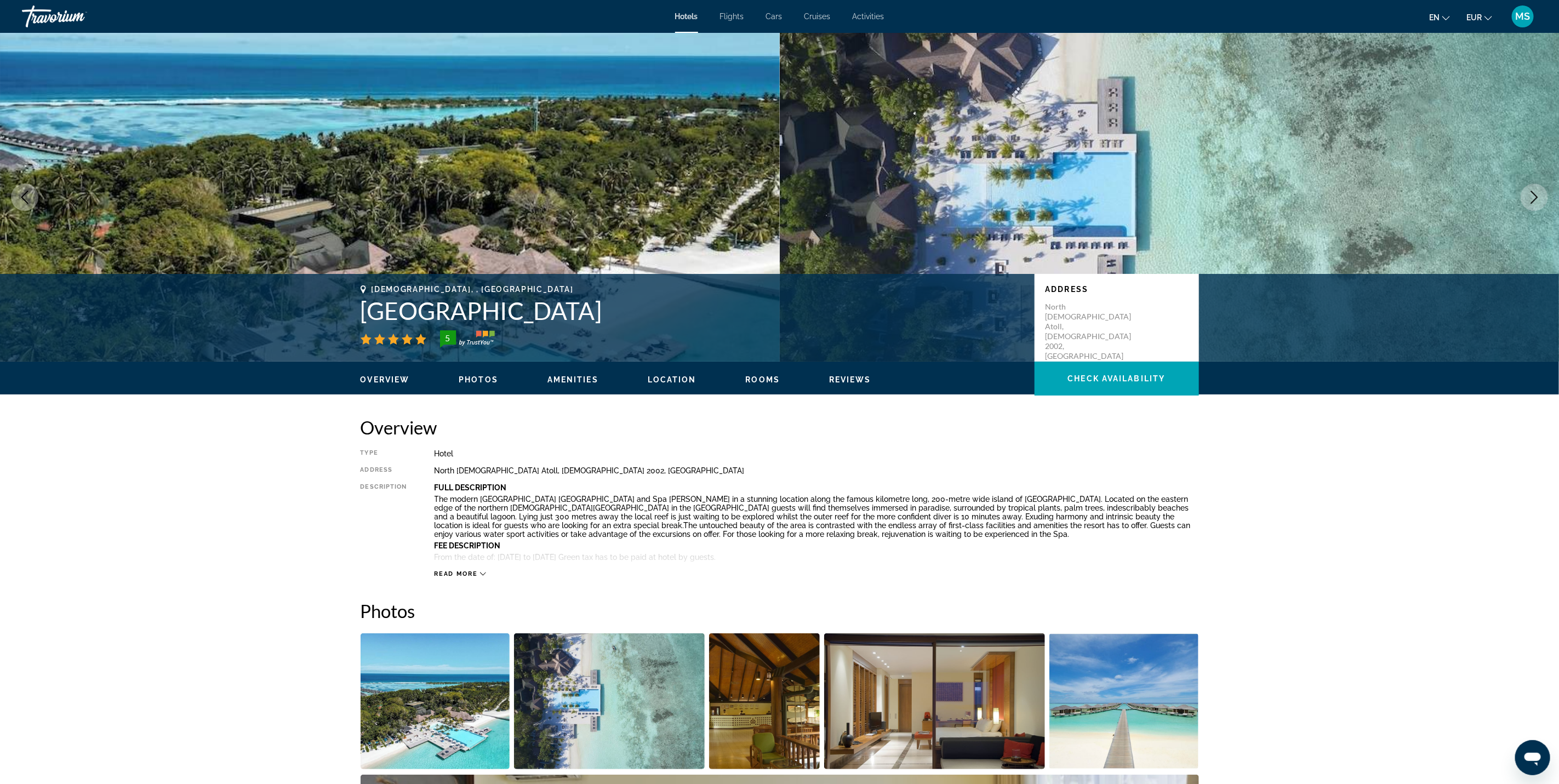
click at [381, 308] on h1 "[GEOGRAPHIC_DATA]" at bounding box center [691, 310] width 663 height 29
copy div "[GEOGRAPHIC_DATA]"
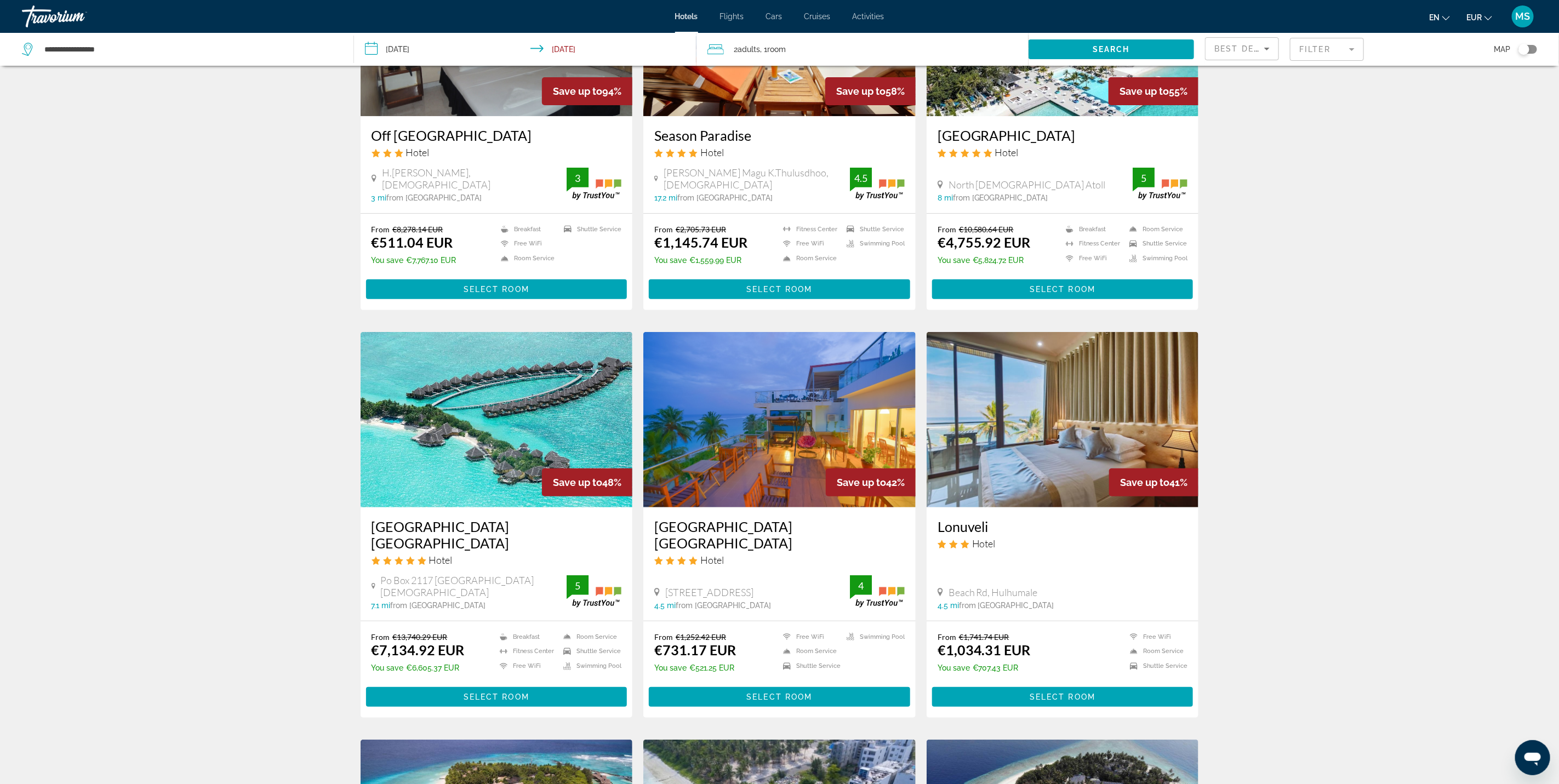
scroll to position [165, 0]
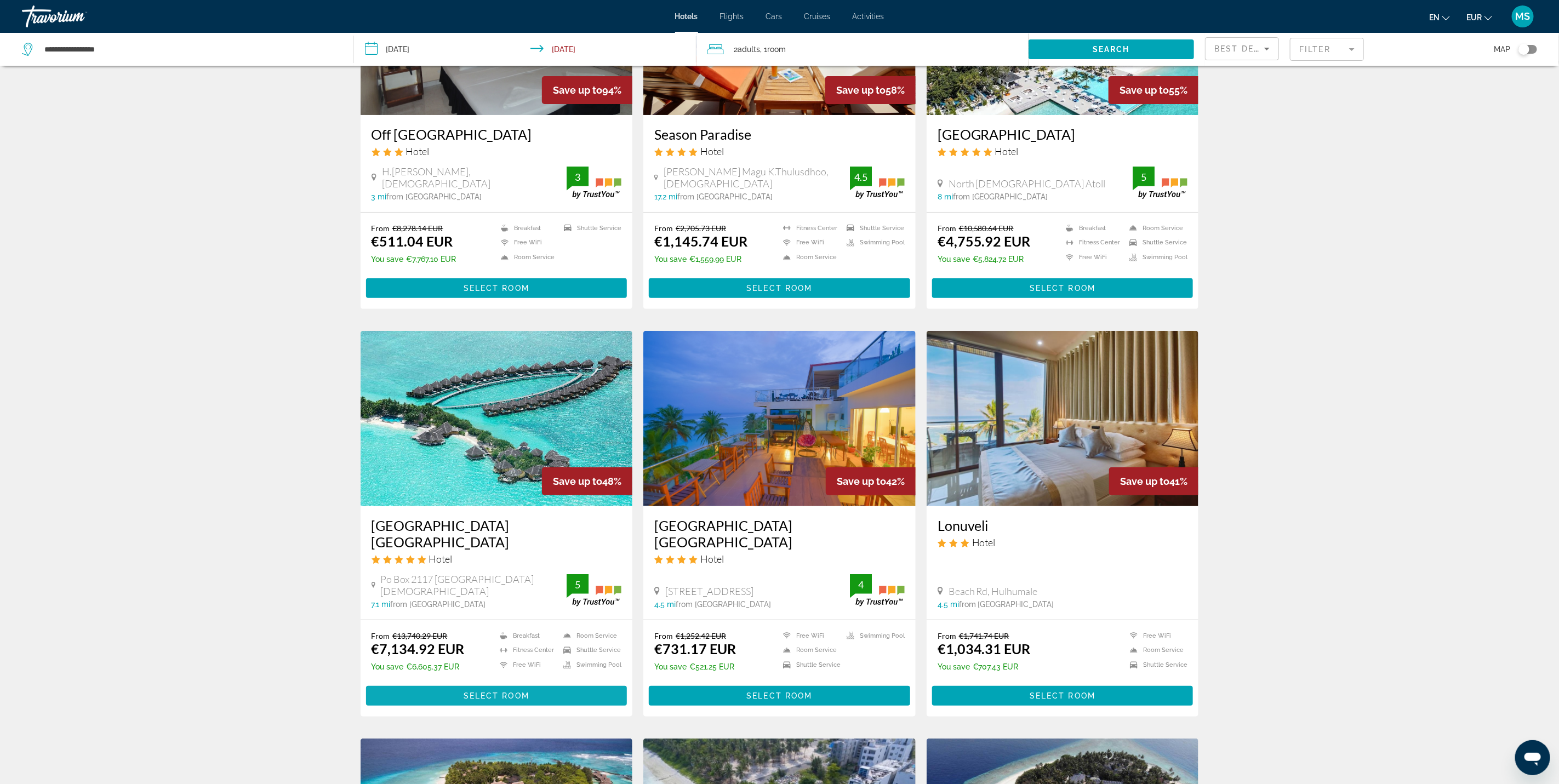
click at [499, 691] on span "Select Room" at bounding box center [496, 696] width 65 height 9
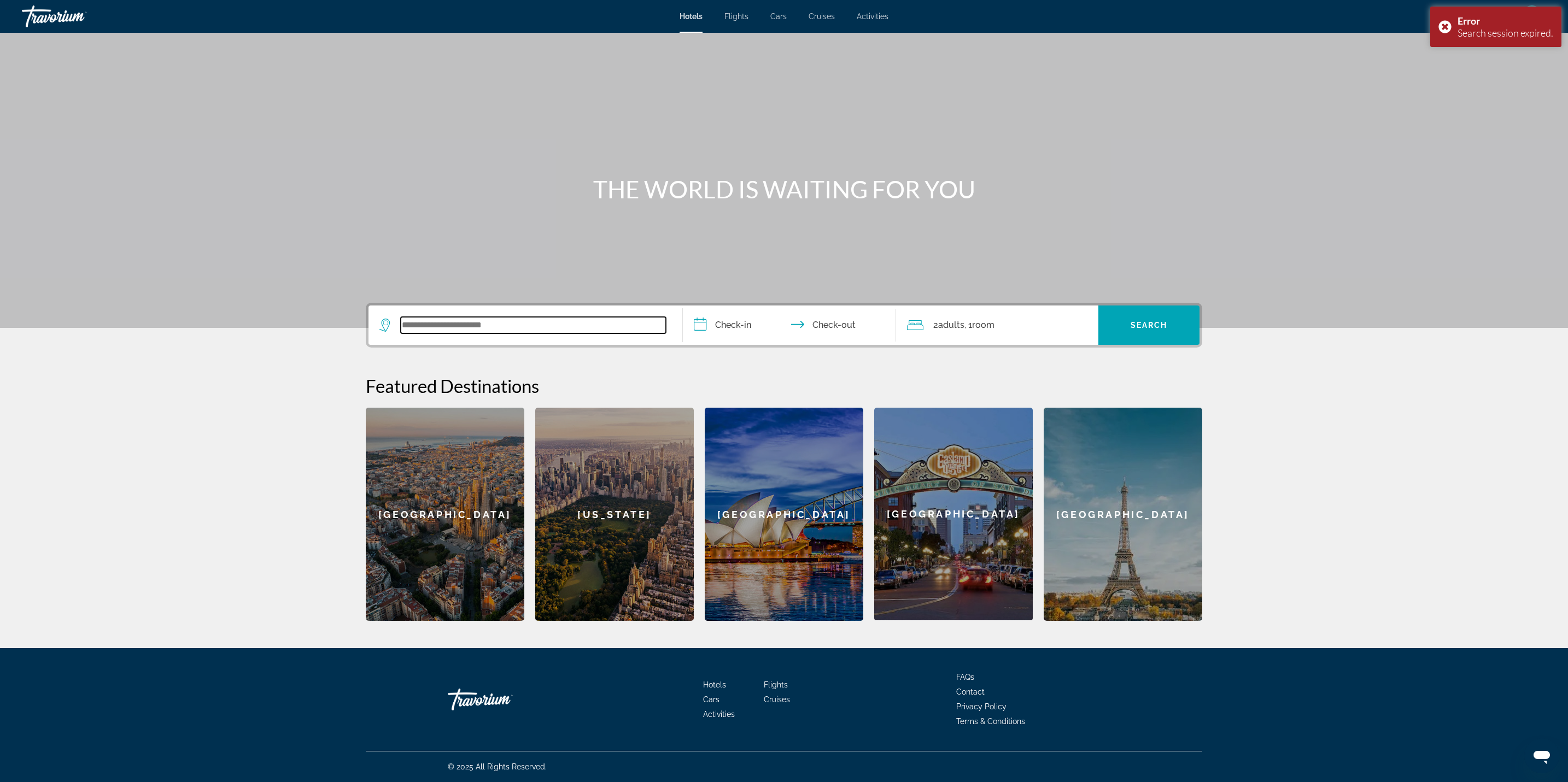
click at [499, 323] on input "Search widget" at bounding box center [533, 325] width 265 height 16
